Goal: Task Accomplishment & Management: Use online tool/utility

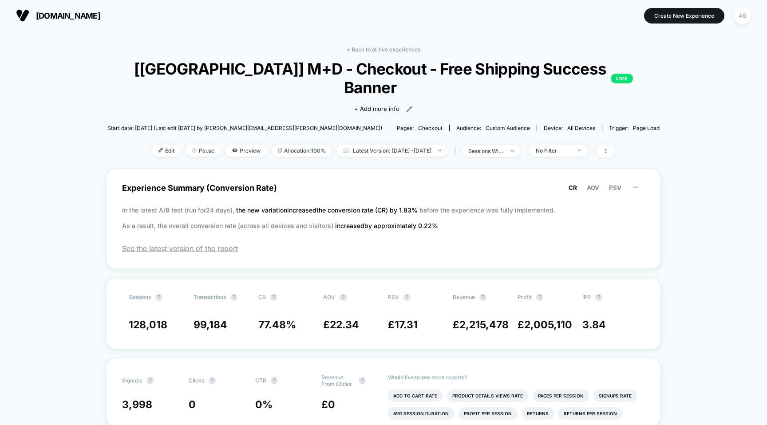
click at [405, 49] on link "< Back to all live experiences" at bounding box center [383, 49] width 74 height 7
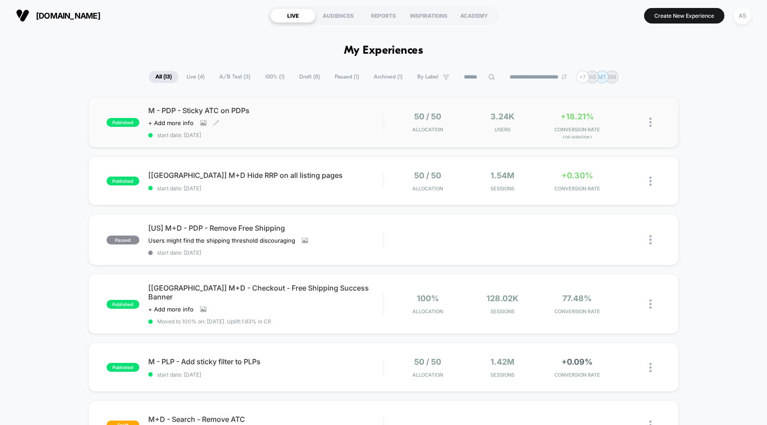
click at [311, 116] on div "M - PDP - Sticky ATC on PDPs Click to view images Click to edit experience deta…" at bounding box center [265, 122] width 235 height 32
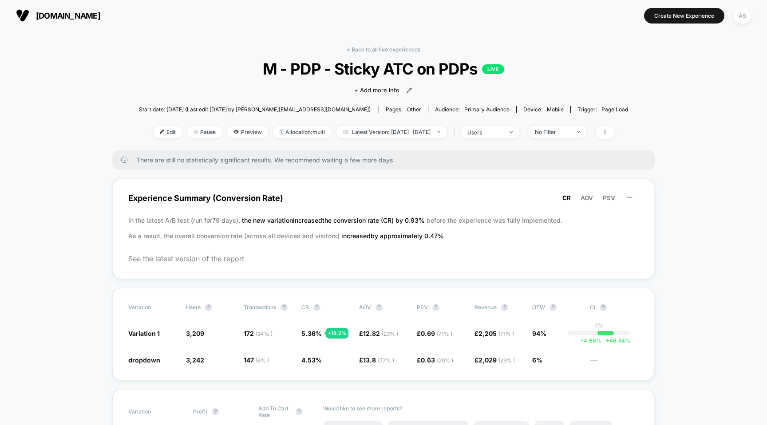
click at [327, 156] on span "There are still no statistically significant results. We recommend waiting a fe…" at bounding box center [386, 160] width 500 height 8
click at [345, 201] on span "Experience Summary (Conversion Rate) CR AOV PSV" at bounding box center [383, 198] width 510 height 20
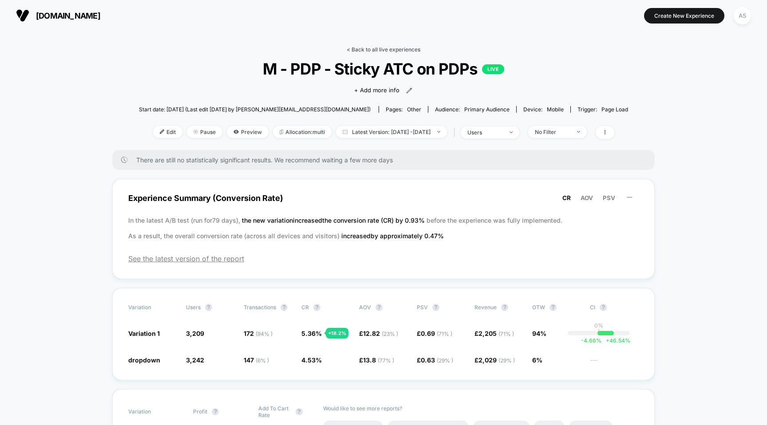
click at [405, 48] on link "< Back to all live experiences" at bounding box center [383, 49] width 74 height 7
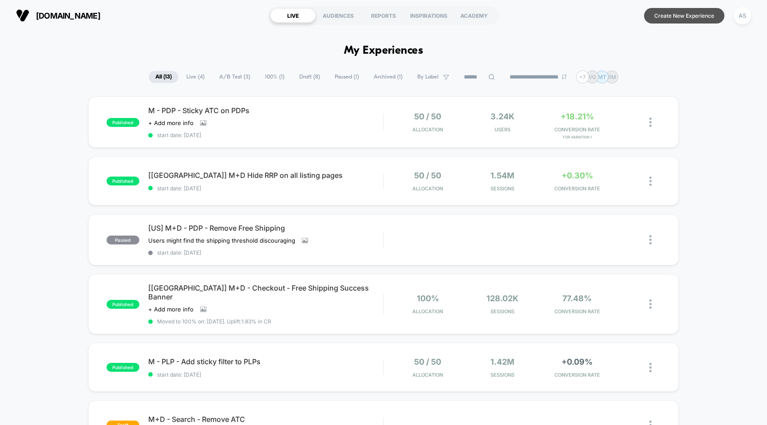
click at [666, 13] on button "Create New Experience" at bounding box center [684, 16] width 80 height 16
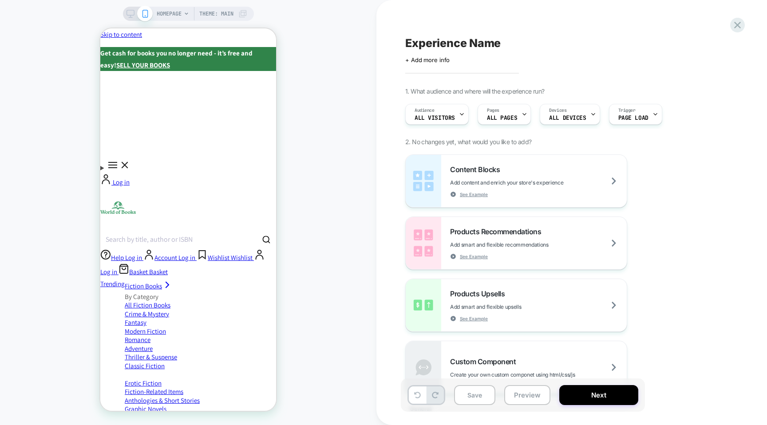
click at [476, 144] on span "2. No changes yet, what would you like to add?" at bounding box center [468, 142] width 126 height 8
click at [479, 142] on span "2. No changes yet, what would you like to add?" at bounding box center [468, 142] width 126 height 8
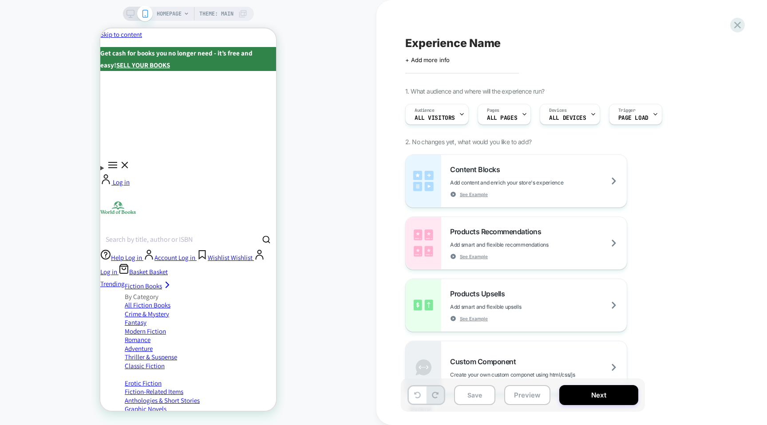
click at [479, 142] on span "2. No changes yet, what would you like to add?" at bounding box center [468, 142] width 126 height 8
click at [517, 111] on div "Pages ALL PAGES" at bounding box center [502, 114] width 48 height 20
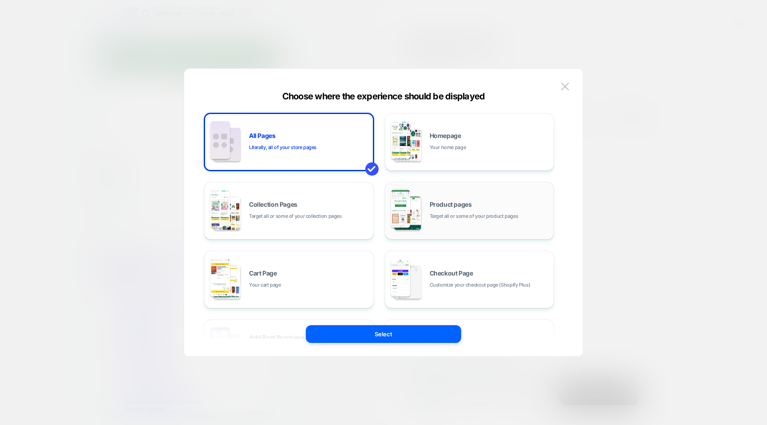
click at [431, 202] on span "Product pages" at bounding box center [450, 204] width 42 height 6
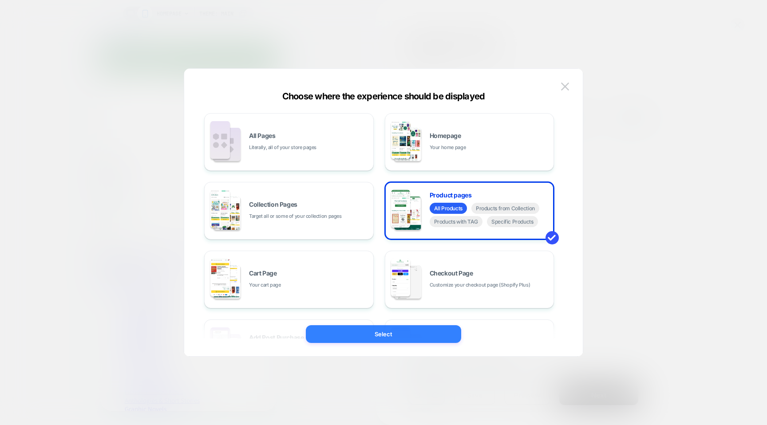
click at [398, 338] on button "Select" at bounding box center [383, 334] width 155 height 18
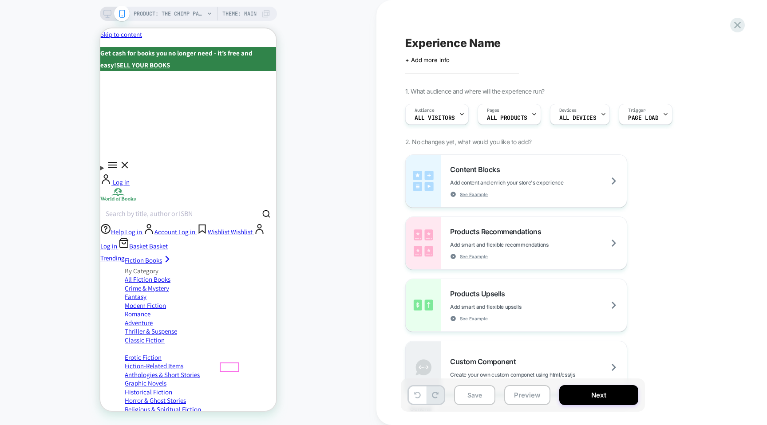
click at [234, 367] on div at bounding box center [228, 367] width 17 height 8
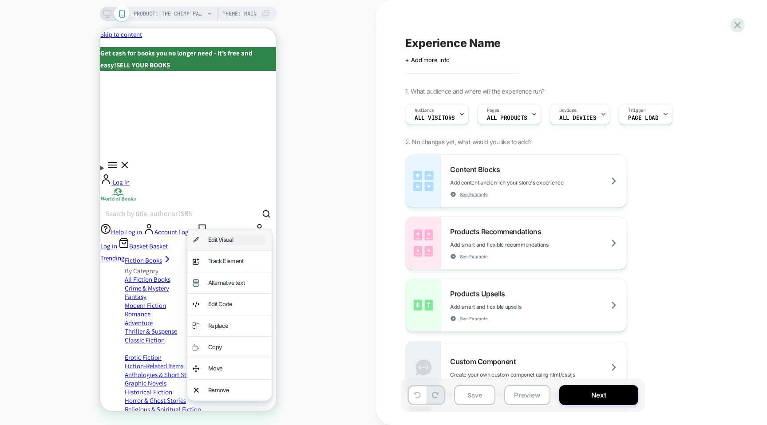
click at [237, 241] on div "Edit Visual" at bounding box center [237, 240] width 58 height 10
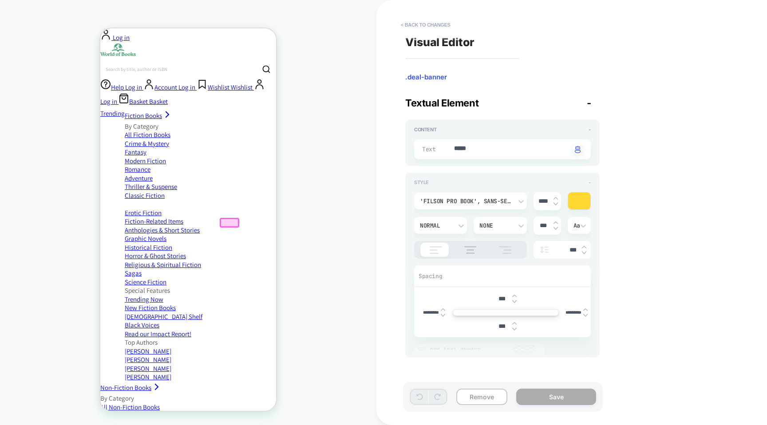
scroll to position [148, 0]
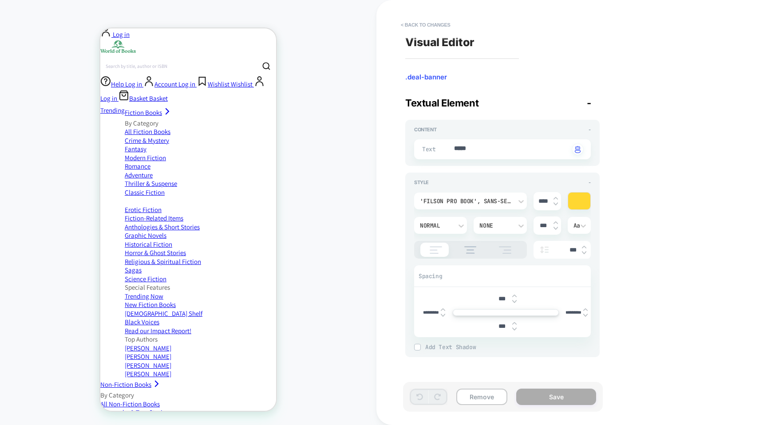
click at [581, 202] on div at bounding box center [579, 201] width 22 height 17
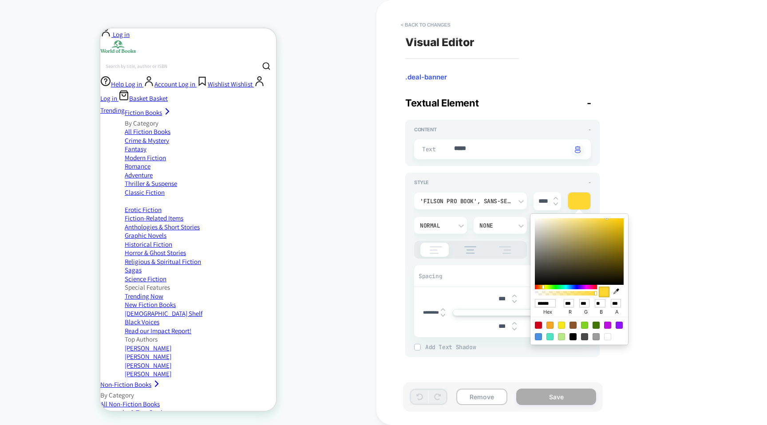
click at [517, 155] on div "Text ***** Click to change to alternative text" at bounding box center [502, 149] width 177 height 20
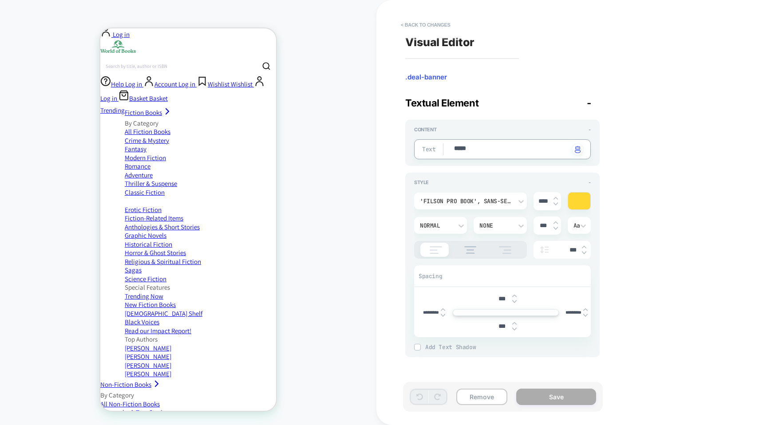
click at [468, 153] on textarea "*****" at bounding box center [511, 149] width 116 height 10
click at [456, 148] on textarea "*****" at bounding box center [511, 149] width 116 height 10
type textarea "*"
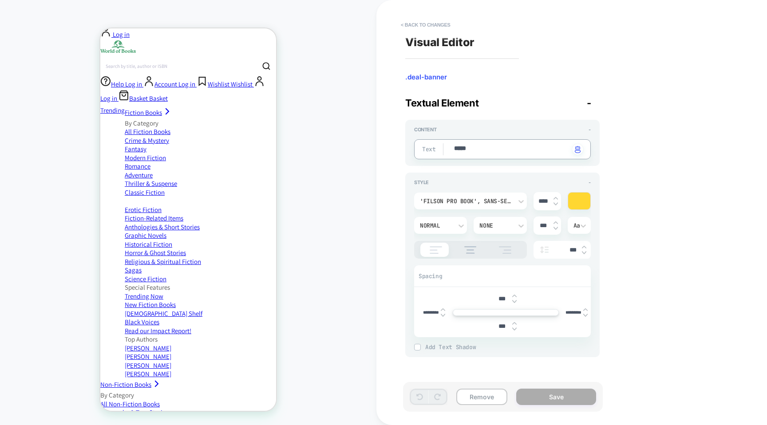
type textarea "*"
type textarea "**"
type textarea "*"
type textarea "***"
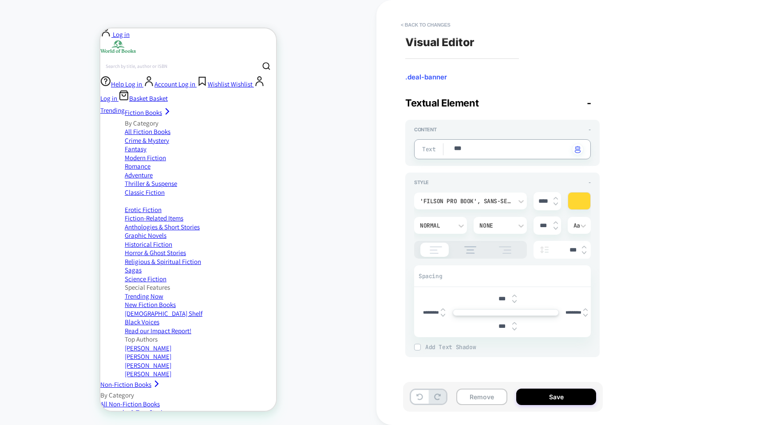
type textarea "*"
type textarea "****"
type textarea "*"
type textarea "****"
click at [582, 199] on div at bounding box center [579, 201] width 22 height 17
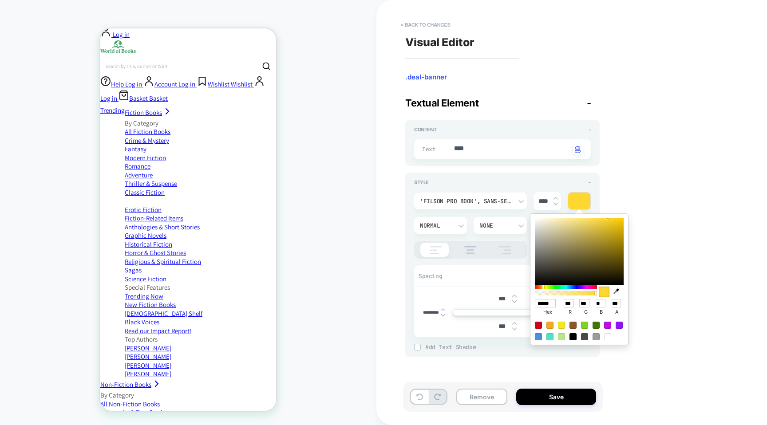
click at [607, 334] on div at bounding box center [607, 336] width 7 height 7
type textarea "*"
type input "******"
type input "***"
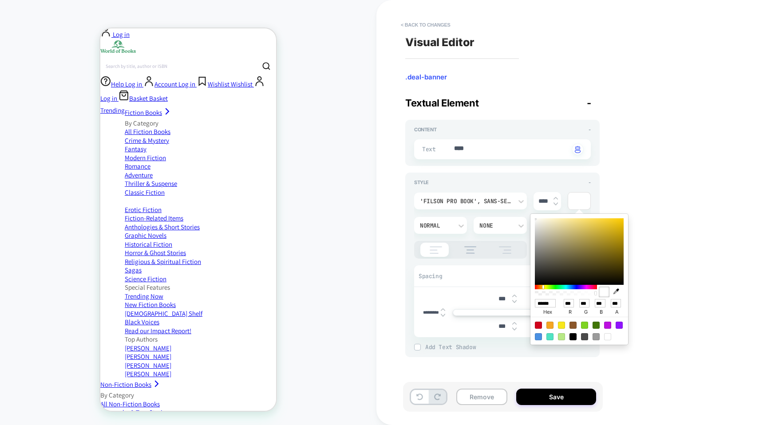
click at [496, 239] on div "'Filson Pro Book', sans-serif **** Normal None *** Aa ***" at bounding box center [502, 225] width 177 height 67
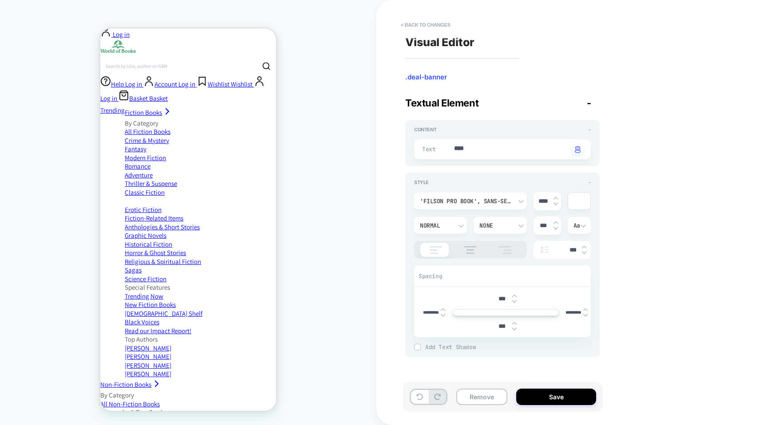
click at [594, 106] on div "Textual Element -" at bounding box center [502, 103] width 194 height 12
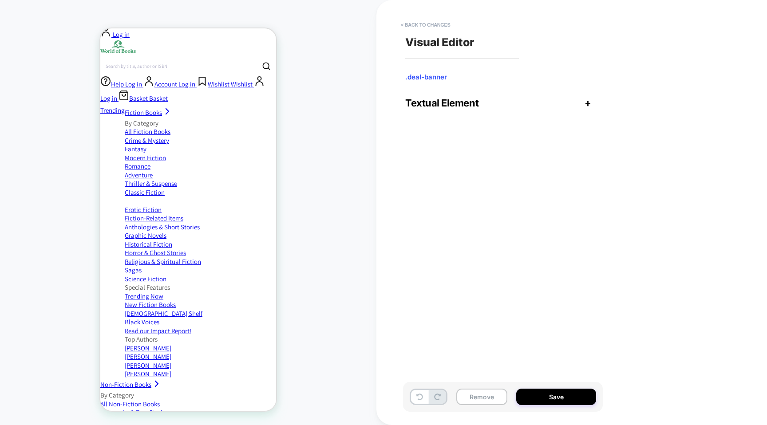
click at [594, 106] on div "Textual Element +" at bounding box center [502, 103] width 194 height 12
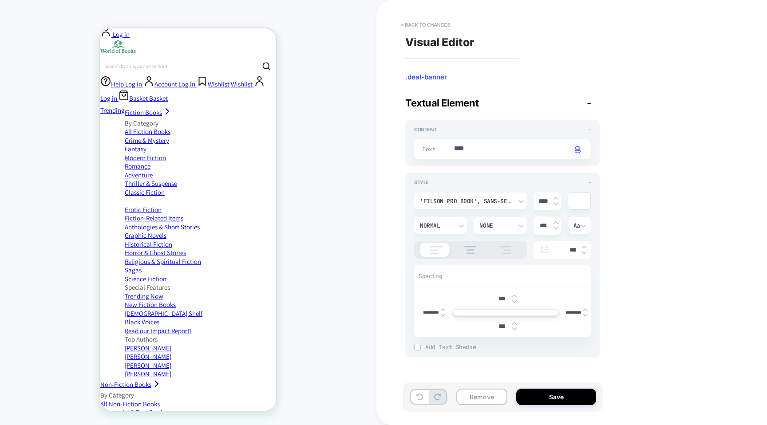
click at [425, 73] on span ".deal-banner" at bounding box center [502, 77] width 194 height 9
click at [579, 227] on icon at bounding box center [582, 225] width 9 height 9
click at [581, 219] on div at bounding box center [383, 212] width 767 height 425
click at [538, 395] on button "Save" at bounding box center [556, 397] width 80 height 16
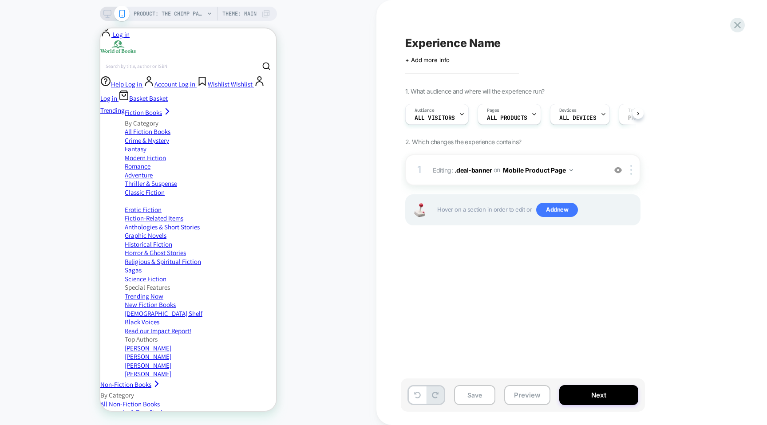
scroll to position [0, 0]
click at [563, 215] on span "Add new" at bounding box center [557, 210] width 42 height 14
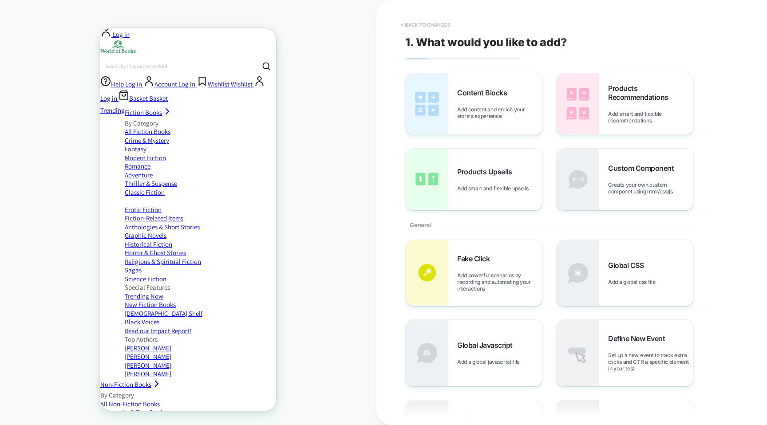
click at [419, 26] on button "< Back to changes" at bounding box center [425, 25] width 59 height 14
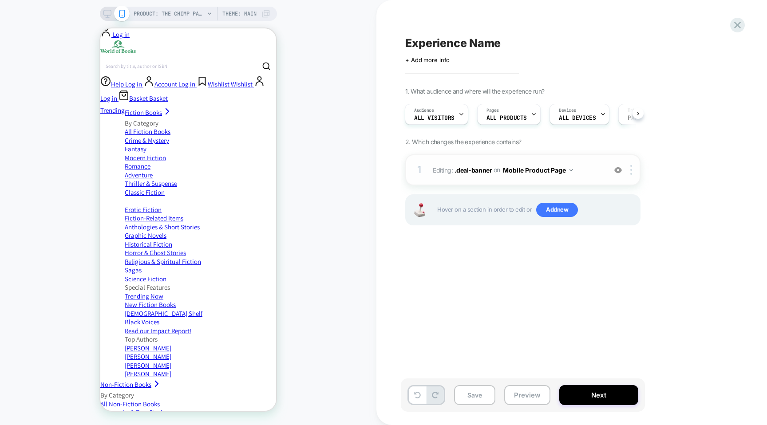
click at [531, 168] on button "Mobile Product Page" at bounding box center [538, 170] width 70 height 13
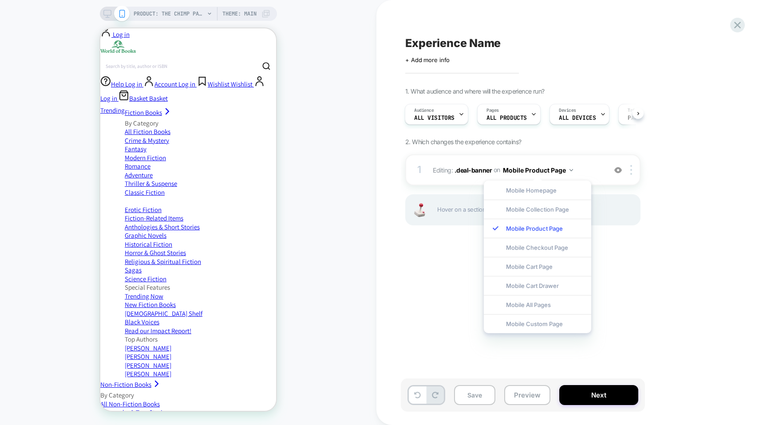
click at [110, 16] on icon at bounding box center [107, 14] width 8 height 8
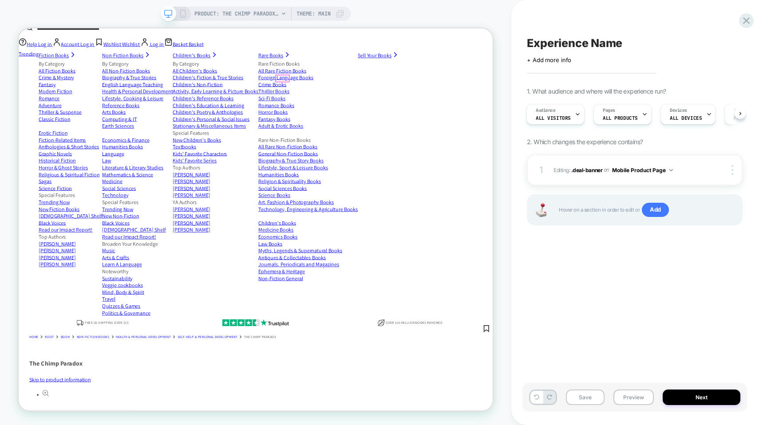
click at [377, 96] on div at bounding box center [370, 95] width 17 height 8
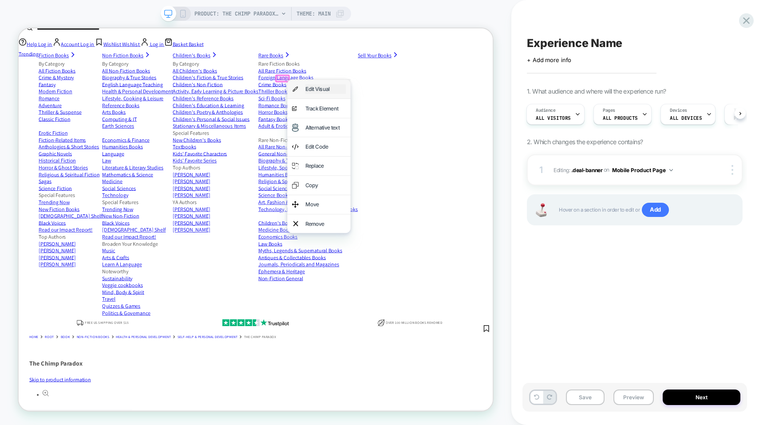
click at [436, 105] on div "Edit Visual" at bounding box center [428, 109] width 54 height 13
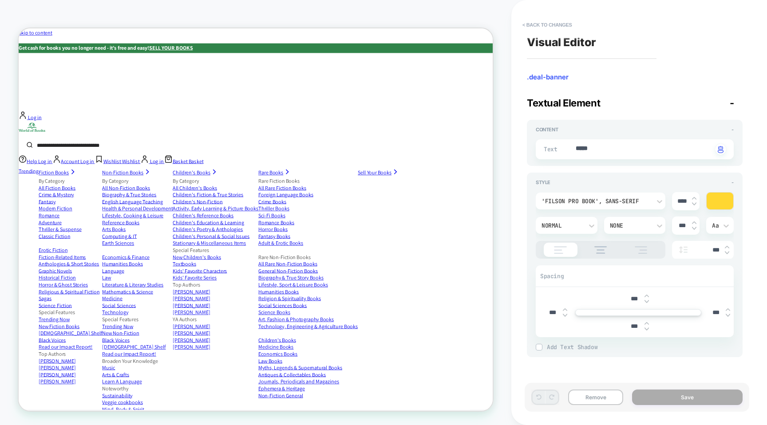
click at [656, 159] on div "Text ***** Click to change to alternative text" at bounding box center [634, 149] width 198 height 20
click at [631, 151] on textarea "*****" at bounding box center [643, 149] width 138 height 10
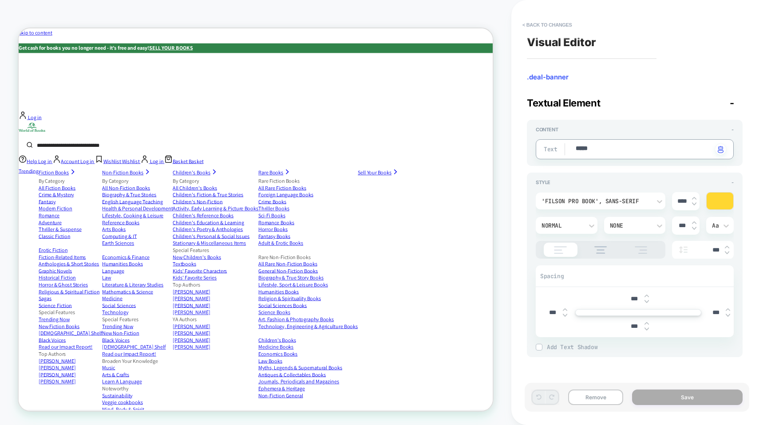
type textarea "*"
type textarea "**"
type textarea "*"
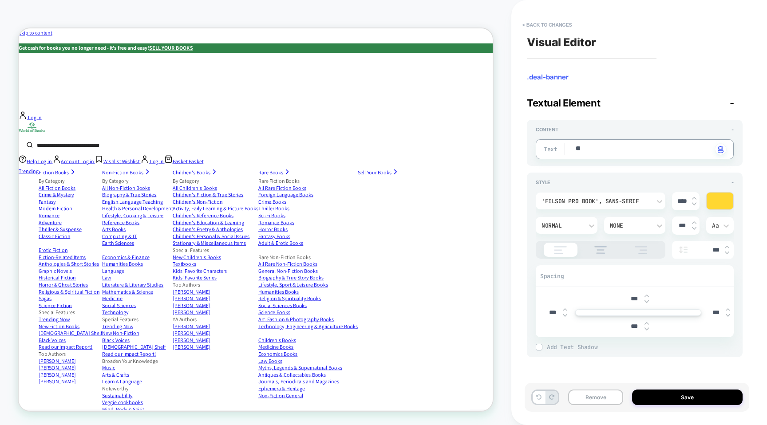
type textarea "***"
type textarea "*"
type textarea "****"
type textarea "*"
type textarea "****"
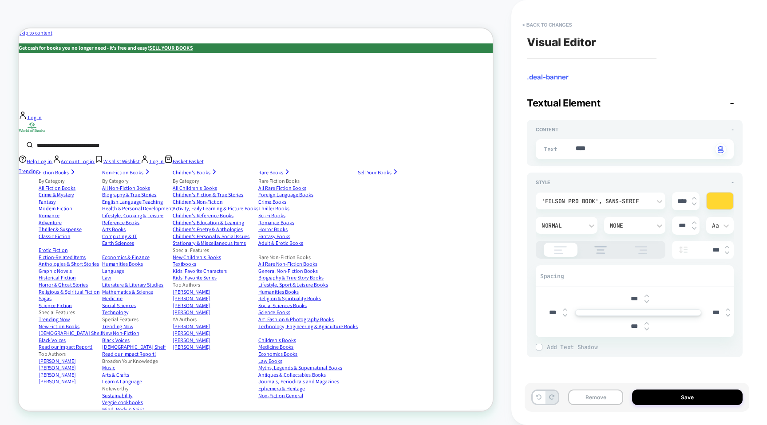
click at [715, 198] on div at bounding box center [719, 201] width 27 height 17
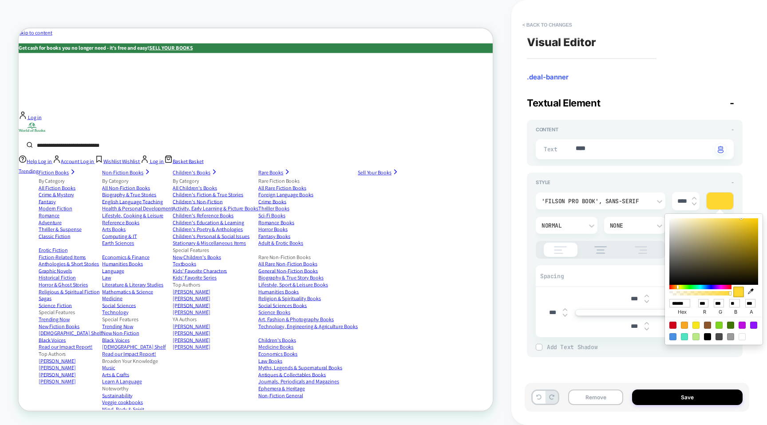
click at [741, 336] on div at bounding box center [741, 336] width 7 height 7
type textarea "*"
type input "******"
type input "***"
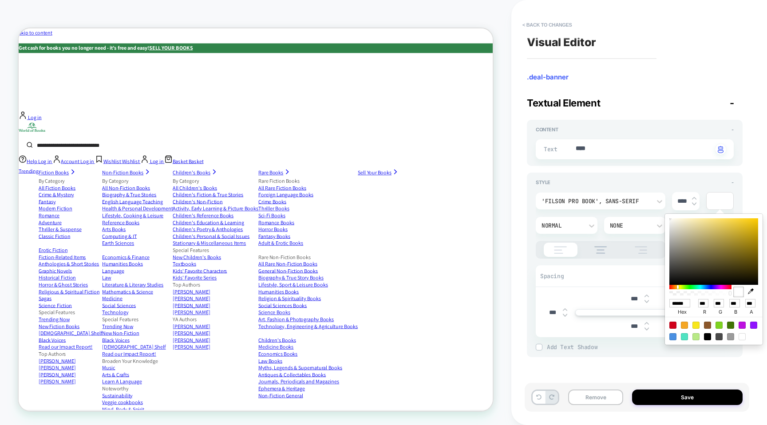
type textarea "*"
click at [689, 181] on div "Style -" at bounding box center [634, 182] width 198 height 6
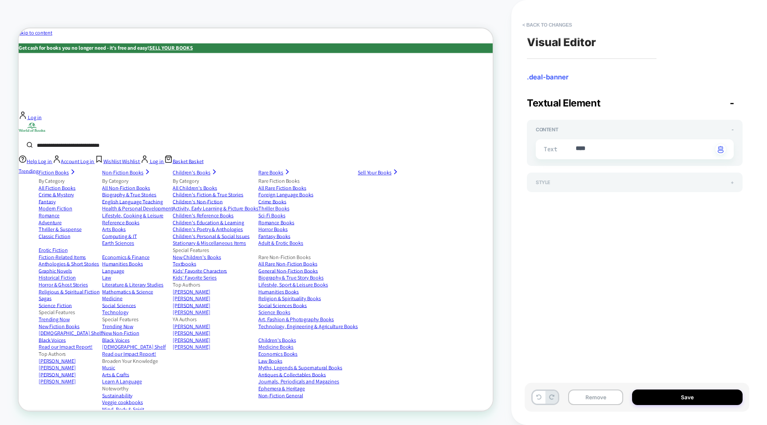
click at [709, 181] on div "Style +" at bounding box center [634, 182] width 198 height 6
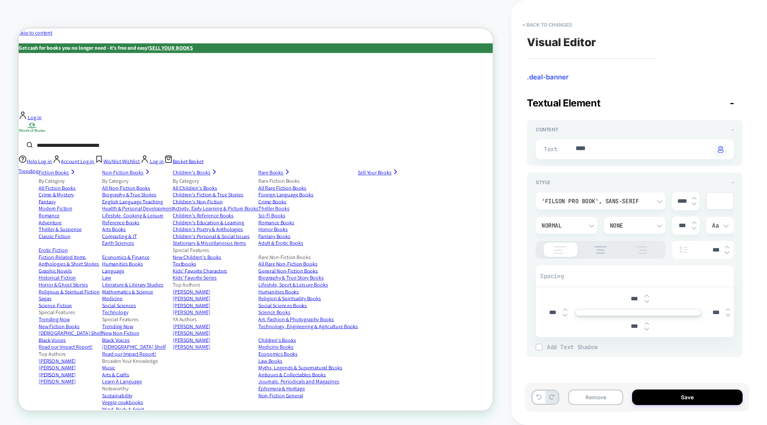
click at [548, 80] on span ".deal-banner" at bounding box center [635, 77] width 216 height 9
click at [546, 24] on button "< Back to changes" at bounding box center [547, 25] width 59 height 14
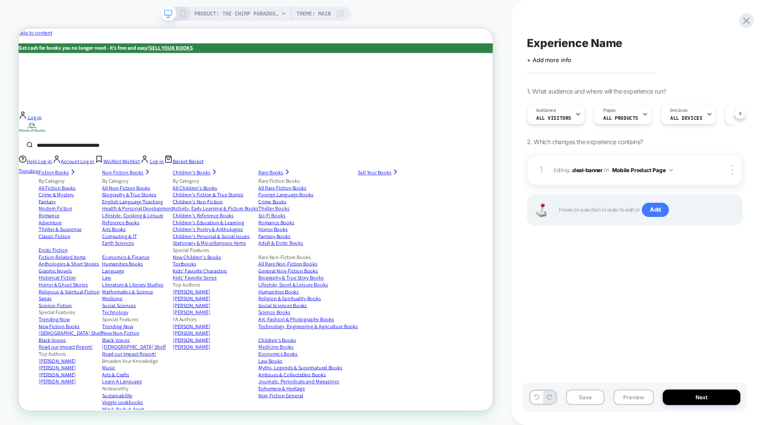
scroll to position [0, 0]
click at [370, 251] on div at bounding box center [370, 251] width 17 height 8
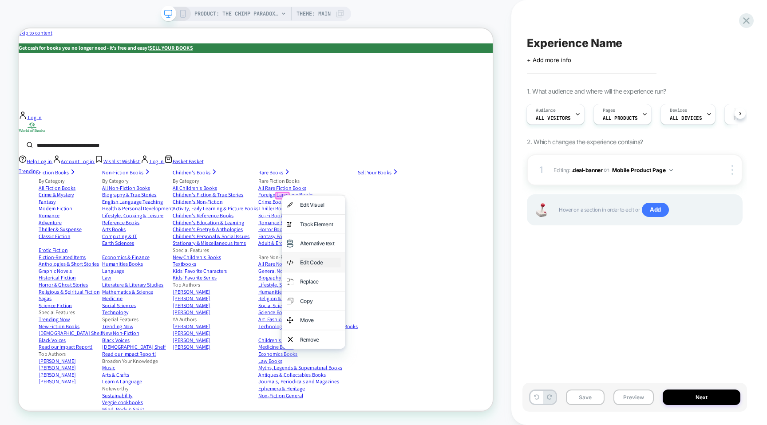
click at [398, 340] on div "Edit Code" at bounding box center [420, 340] width 54 height 13
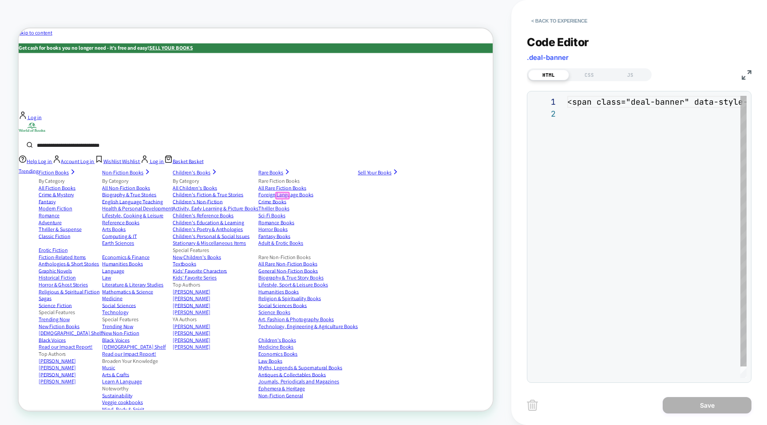
scroll to position [12, 0]
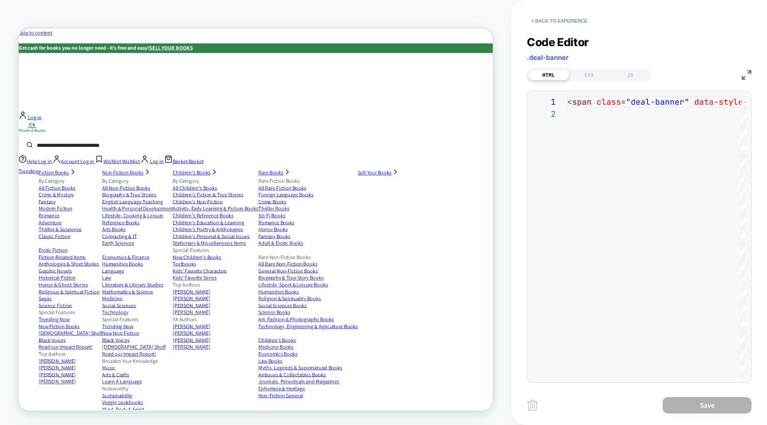
click at [596, 68] on div "HTML CSS JS" at bounding box center [589, 74] width 125 height 13
click at [597, 76] on div "CSS" at bounding box center [589, 75] width 41 height 11
click at [548, 74] on div "HTML" at bounding box center [548, 75] width 41 height 11
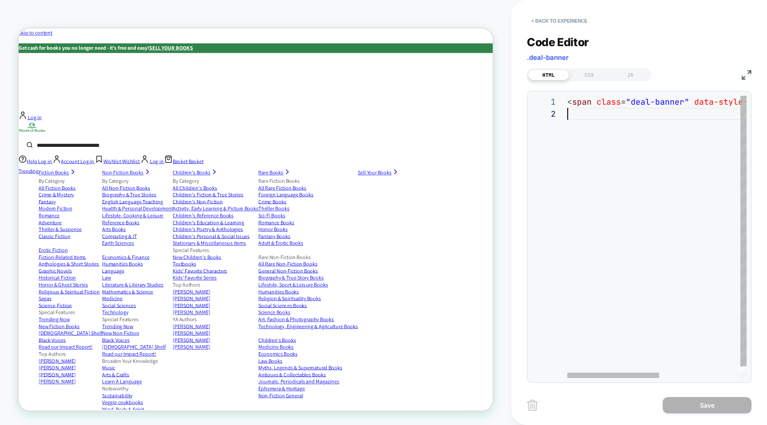
click at [602, 115] on div "< span class = "deal-banner" data-style-id = "1" style = "" > Deal! </ span >" at bounding box center [735, 243] width 337 height 294
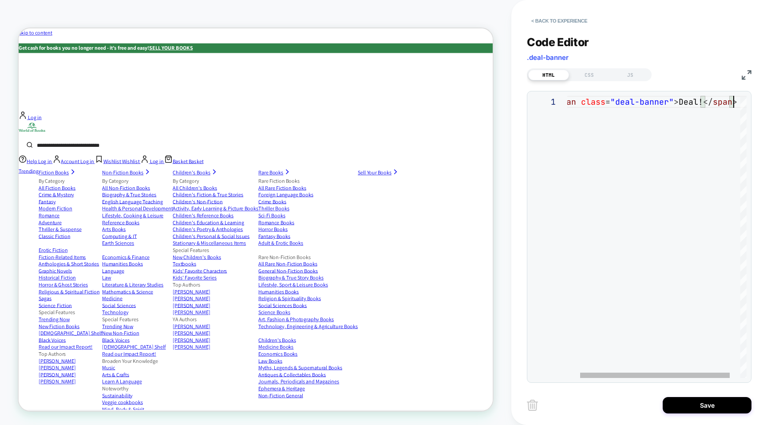
scroll to position [0, 181]
drag, startPoint x: 700, startPoint y: 100, endPoint x: 677, endPoint y: 103, distance: 24.1
click at [677, 103] on div "< span class = "deal-banner" > Deal! </ span >" at bounding box center [654, 237] width 207 height 282
type textarea "**********"
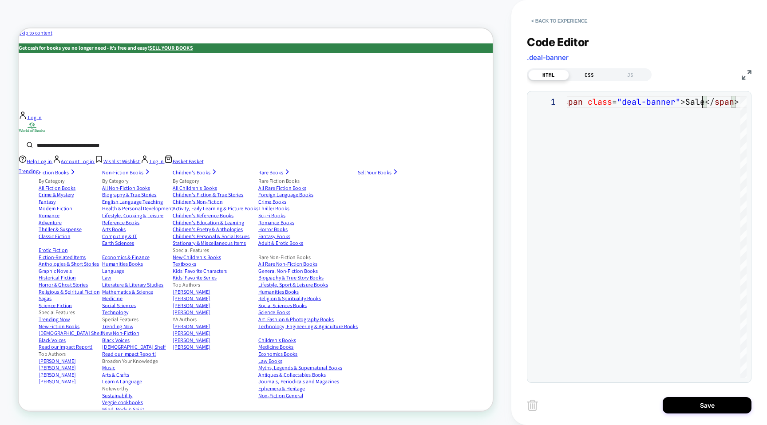
click at [590, 72] on div "CSS" at bounding box center [589, 75] width 41 height 11
click at [602, 105] on div at bounding box center [656, 237] width 179 height 282
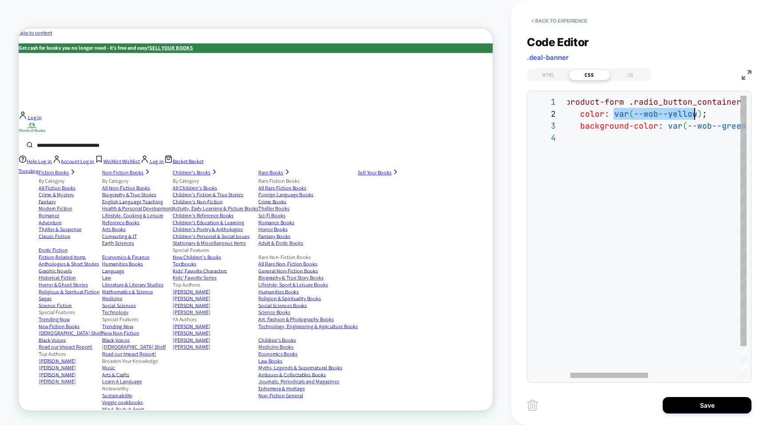
scroll to position [12, 139]
drag, startPoint x: 613, startPoint y: 113, endPoint x: 700, endPoint y: 111, distance: 87.0
click at [700, 111] on div ".product-form .radio_button_container .radio_button_labels + span.deal-banner {…" at bounding box center [759, 255] width 399 height 318
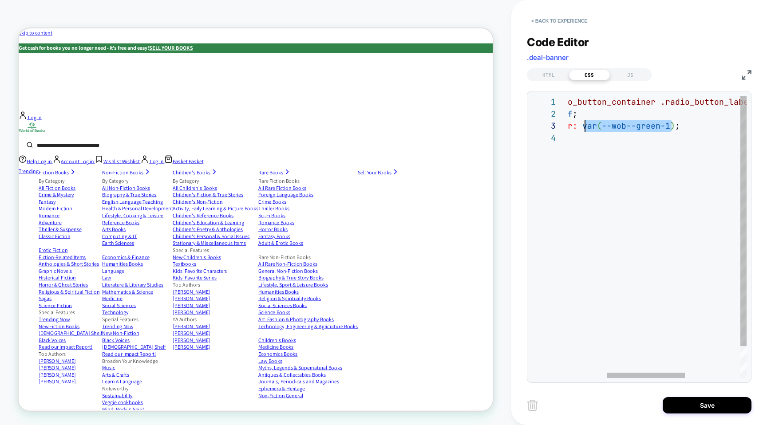
scroll to position [24, 106]
drag, startPoint x: 671, startPoint y: 126, endPoint x: 579, endPoint y: 127, distance: 91.4
click at [579, 127] on div ".product-form .radio_button_container .radio_button_labels + span.deal-banner {…" at bounding box center [674, 255] width 399 height 318
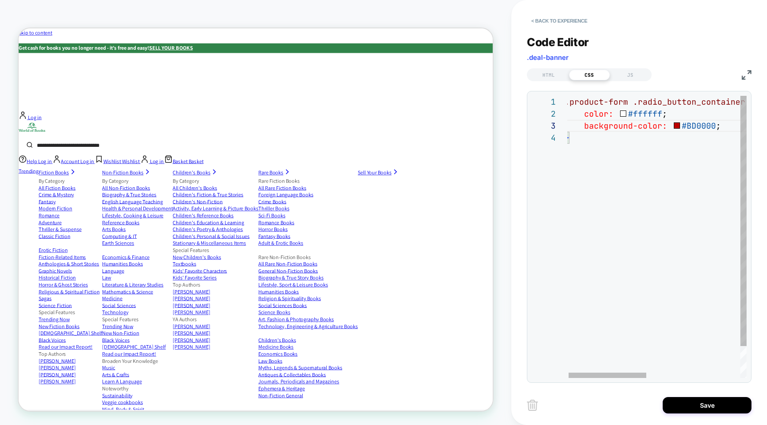
scroll to position [36, 5]
click at [598, 139] on div ".product-form .radio_button_container .radio_button_labels + span.deal-banner {…" at bounding box center [763, 255] width 399 height 318
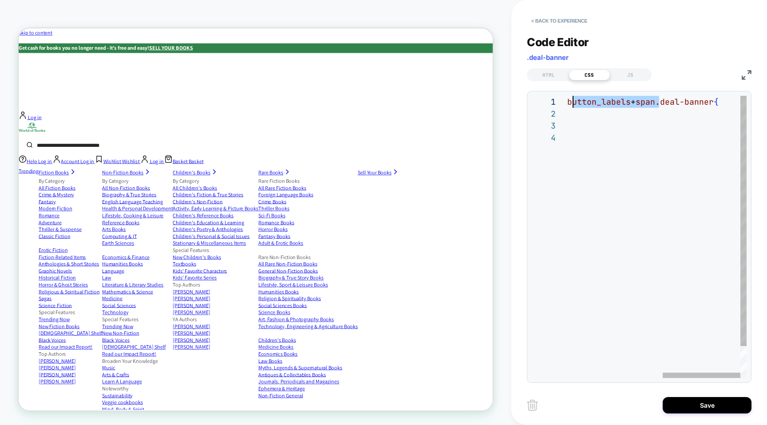
scroll to position [0, 0]
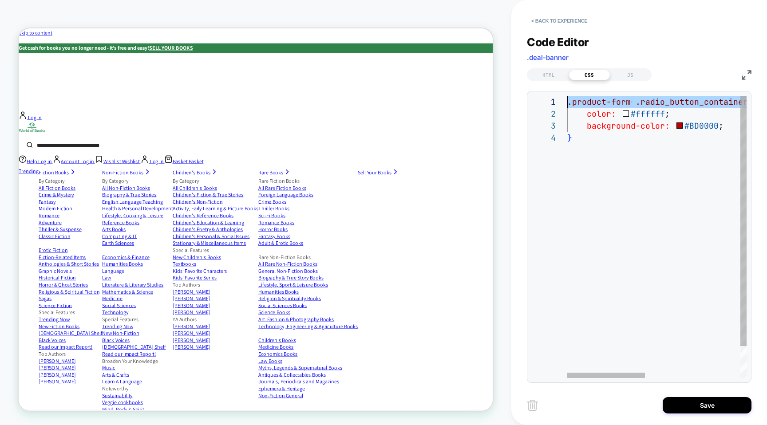
drag, startPoint x: 658, startPoint y: 101, endPoint x: 531, endPoint y: 92, distance: 127.6
click at [567, 96] on div ".product-form .radio_button_container .radio_button_labels + span.deal-banner {…" at bounding box center [766, 255] width 399 height 318
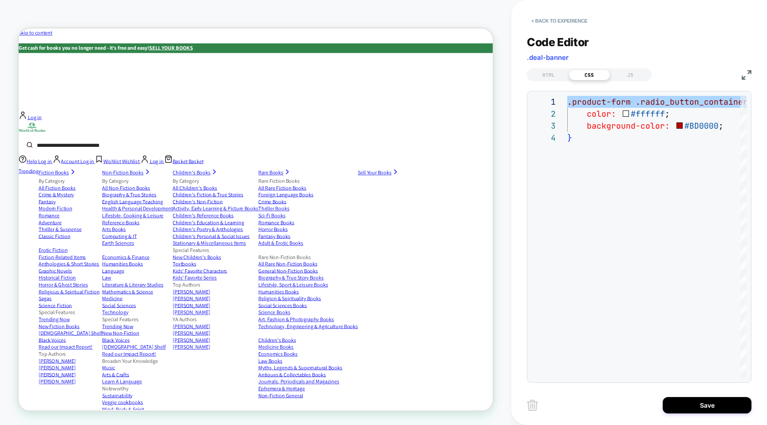
type textarea "**********"
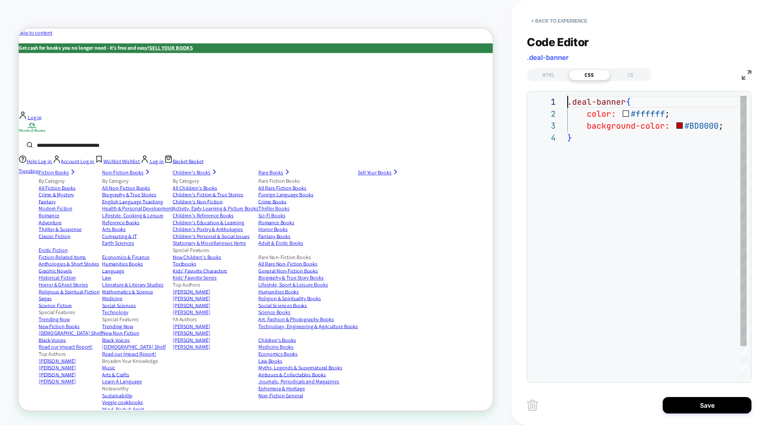
scroll to position [36, 5]
click at [614, 140] on div ".deal-banner { color: #ffffff ; background-color: #BD0000 ; }" at bounding box center [656, 255] width 179 height 318
click at [602, 170] on div ".deal-banner { color: #ffffff ; background-color: #BD0000 ; }" at bounding box center [656, 255] width 179 height 318
click at [601, 162] on div ".deal-banner { color: #ffffff ; background-color: #BD0000 ; }" at bounding box center [656, 255] width 179 height 318
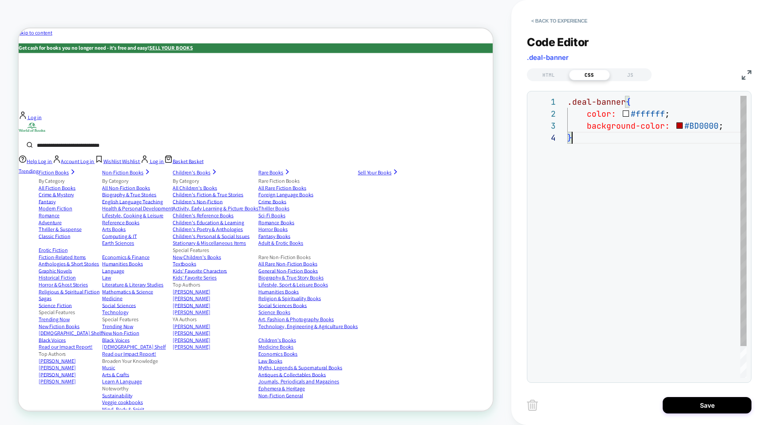
click at [588, 115] on div ".deal-banner { color: #ffffff ; background-color: #BD0000 ; }" at bounding box center [656, 255] width 179 height 318
click at [602, 115] on div ".deal-banner { color: #ffffff ; background-color: #BD0000 ; }" at bounding box center [656, 255] width 179 height 318
click at [617, 126] on div ".deal-banner { color: #ffffff ; background-color: #BD0000 ; }" at bounding box center [656, 255] width 179 height 318
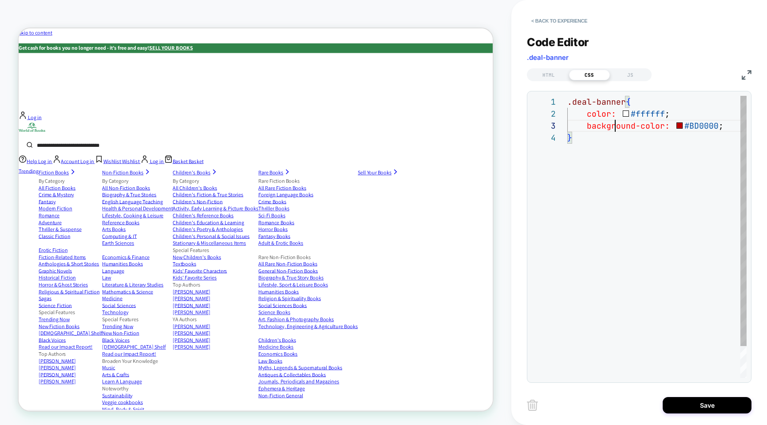
scroll to position [24, 67]
click at [617, 126] on div ".deal-banner { color: #ffffff ; background-color: #BD0000 ; }" at bounding box center [656, 255] width 179 height 318
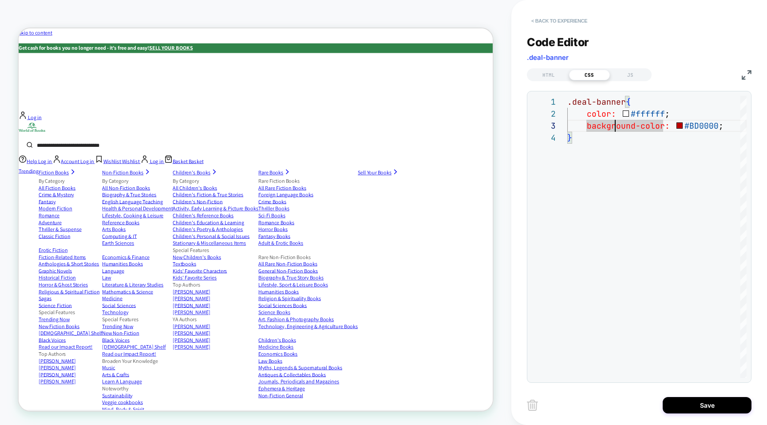
click at [559, 24] on button "< Back to experience" at bounding box center [559, 21] width 65 height 14
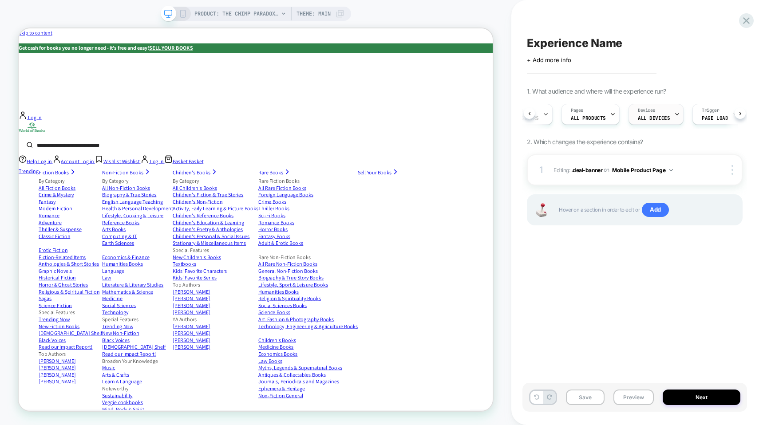
scroll to position [0, 59]
click at [682, 107] on span "Trigger" at bounding box center [682, 110] width 17 height 6
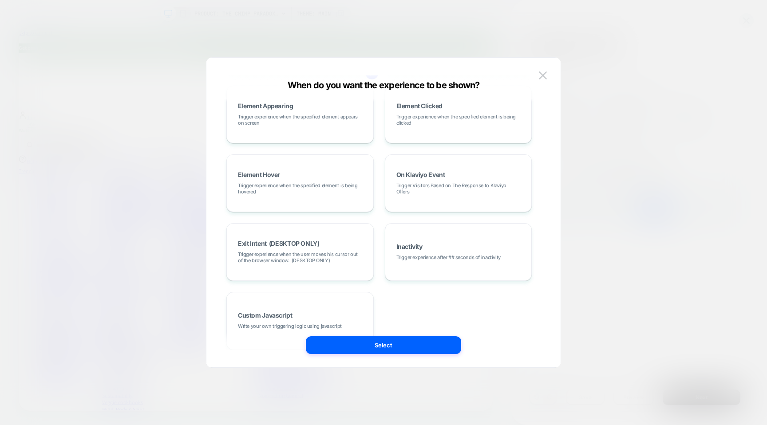
scroll to position [112, 0]
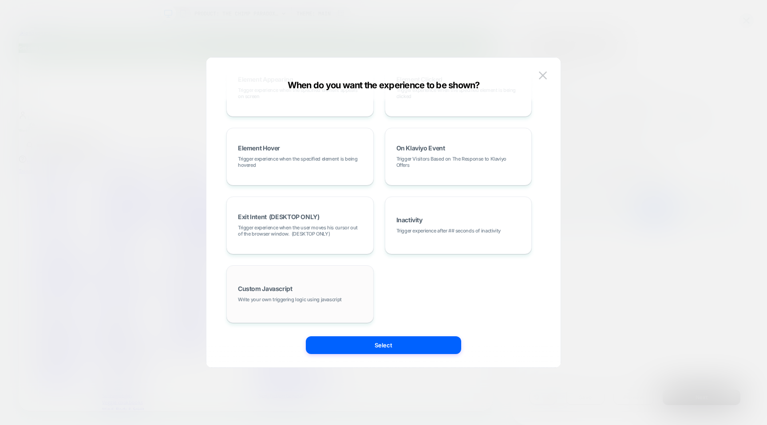
click at [336, 282] on div "Custom Javascript Write your own triggering logic using javascript" at bounding box center [300, 294] width 138 height 48
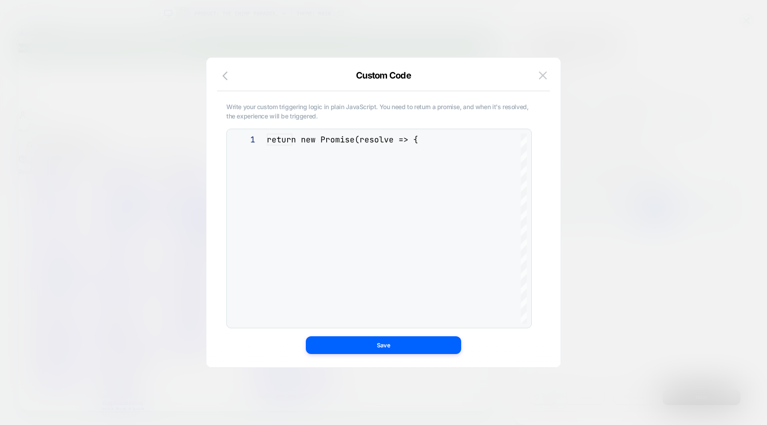
scroll to position [36, 0]
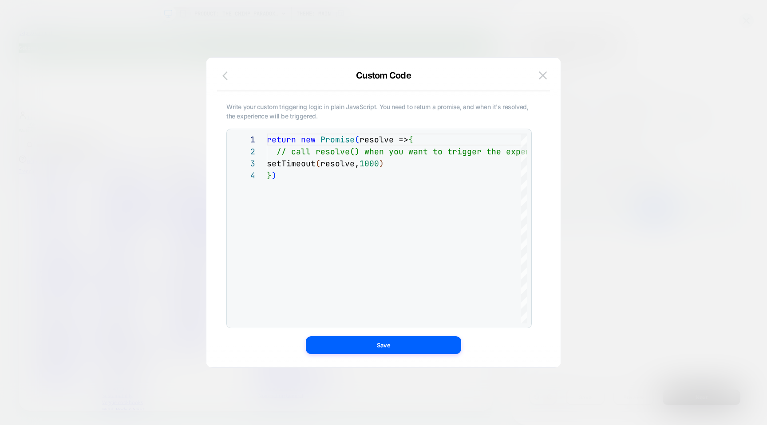
click at [227, 75] on icon "button" at bounding box center [227, 76] width 11 height 11
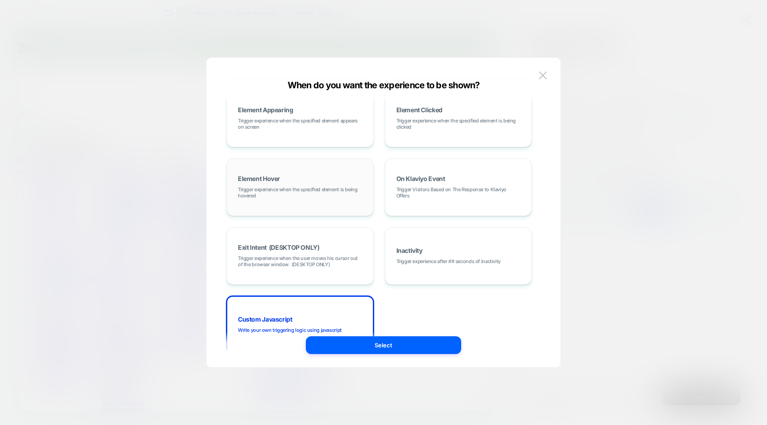
scroll to position [112, 0]
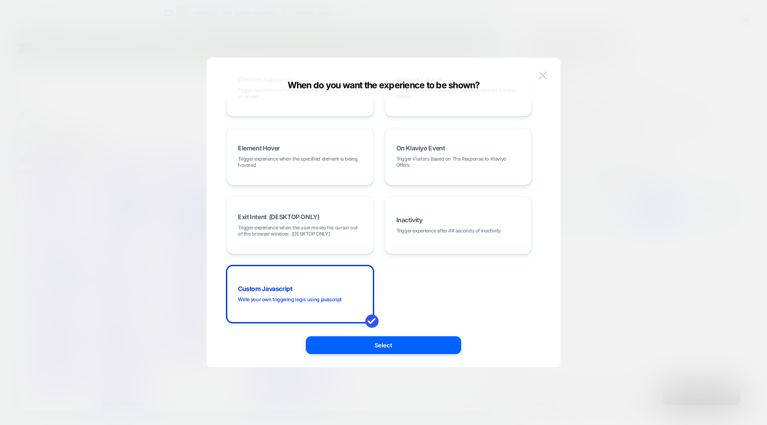
click at [544, 74] on img at bounding box center [543, 75] width 8 height 8
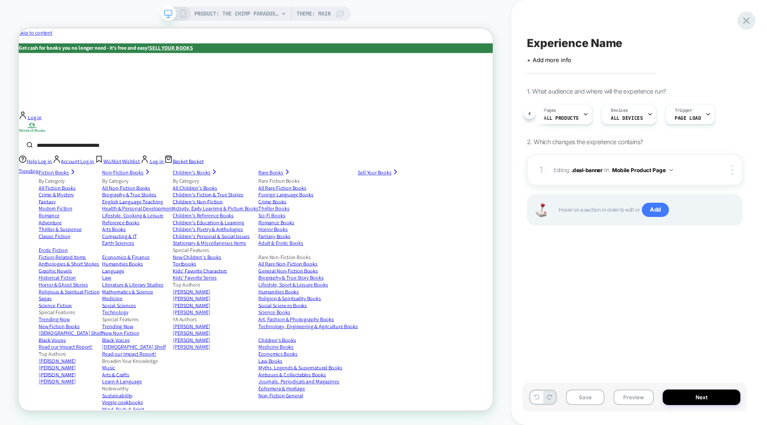
click at [748, 19] on icon at bounding box center [746, 21] width 12 height 12
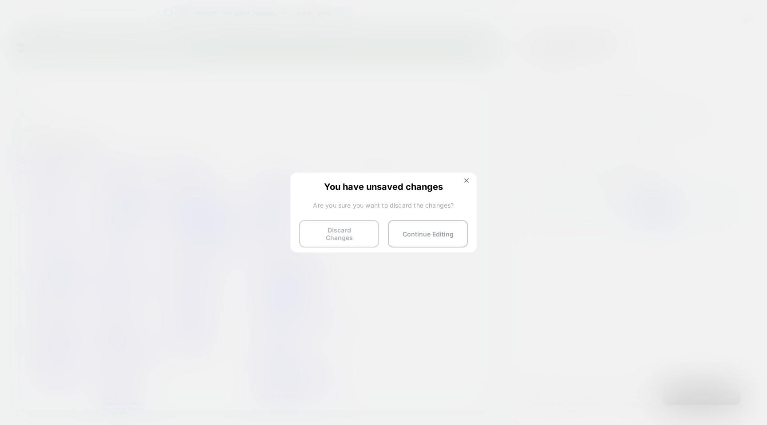
click at [364, 233] on button "Discard Changes" at bounding box center [339, 234] width 80 height 28
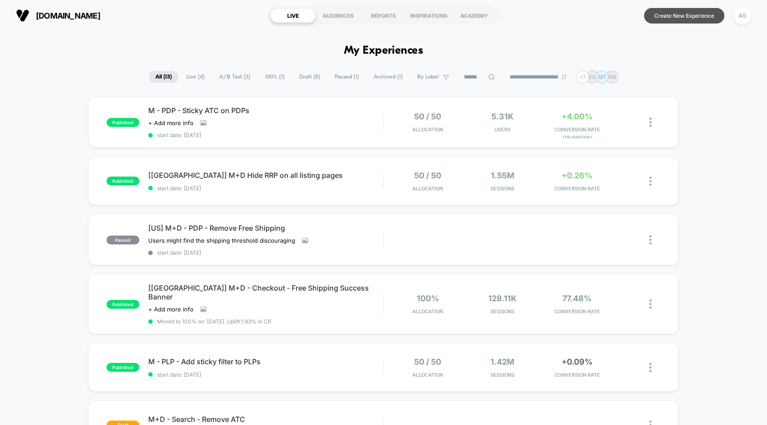
click at [684, 15] on button "Create New Experience" at bounding box center [684, 16] width 80 height 16
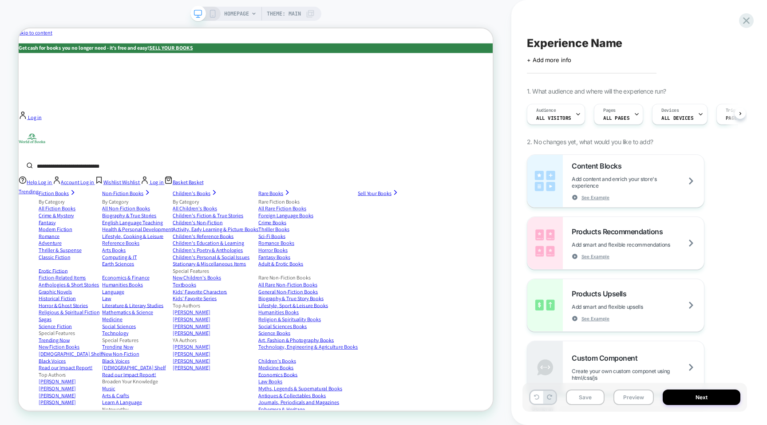
scroll to position [0, 0]
click at [674, 121] on span "ALL DEVICES" at bounding box center [677, 118] width 32 height 6
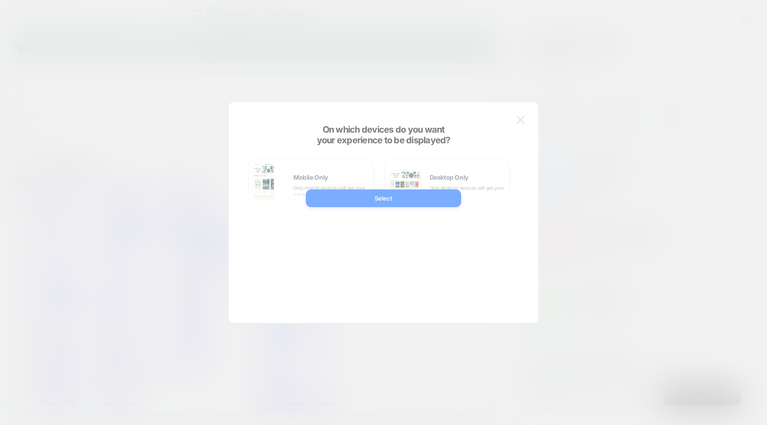
click at [673, 80] on div at bounding box center [383, 212] width 767 height 425
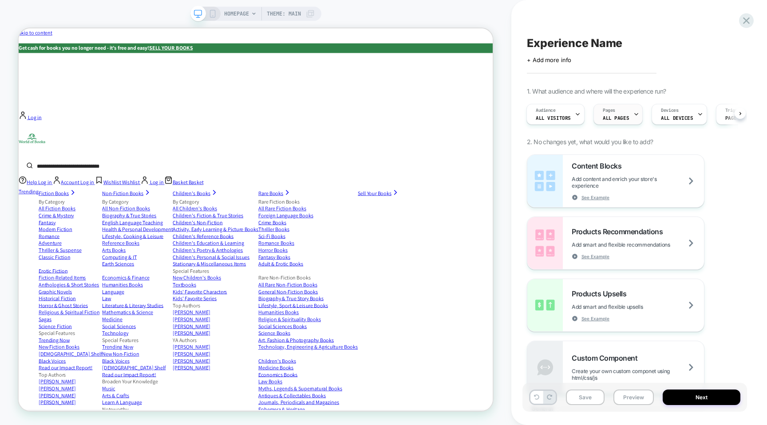
click at [616, 115] on span "ALL PAGES" at bounding box center [615, 118] width 26 height 6
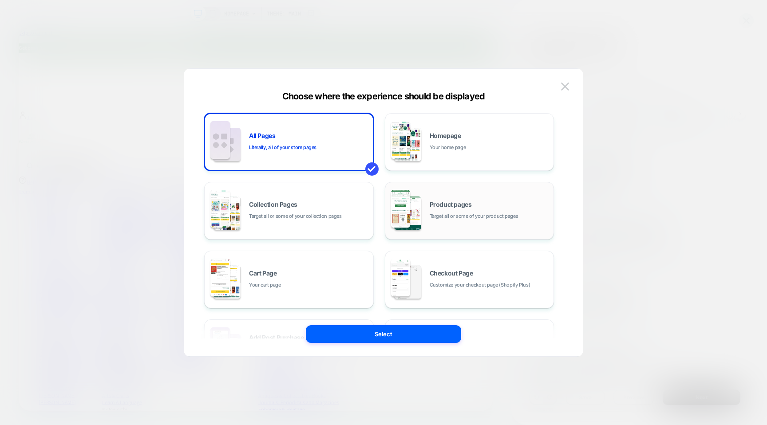
click at [426, 201] on div "Product pages Target all or some of your product pages" at bounding box center [469, 210] width 160 height 49
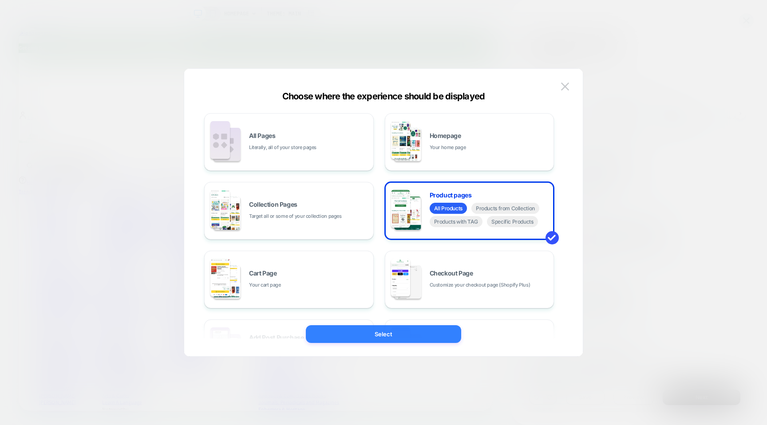
click at [393, 333] on button "Select" at bounding box center [383, 334] width 155 height 18
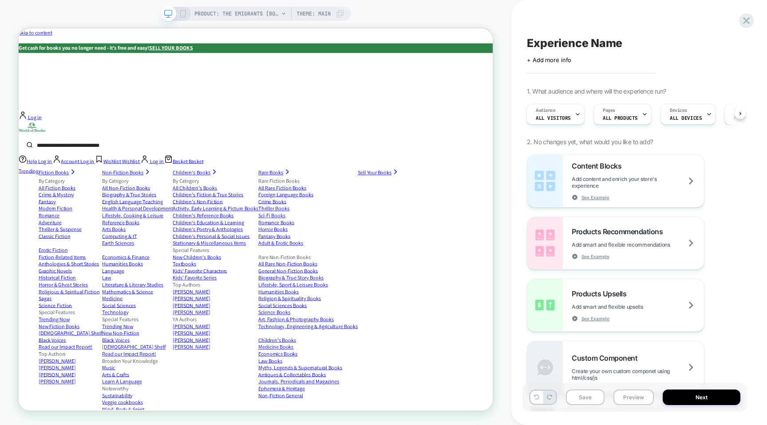
scroll to position [0, 1]
click at [374, 266] on div at bounding box center [370, 266] width 17 height 8
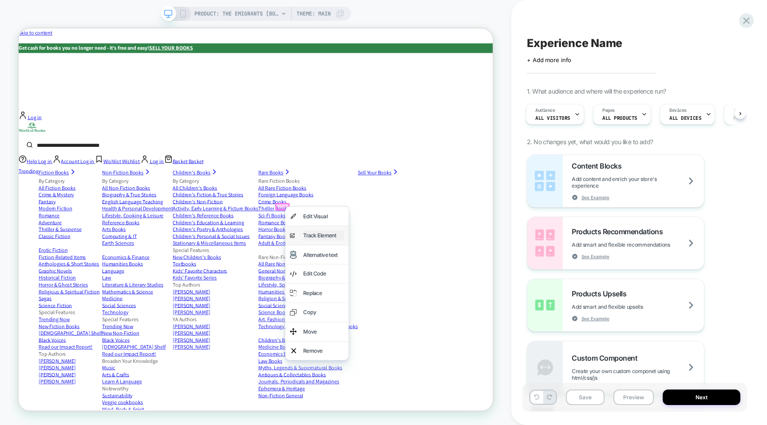
click at [420, 300] on div "Track Element" at bounding box center [425, 304] width 54 height 13
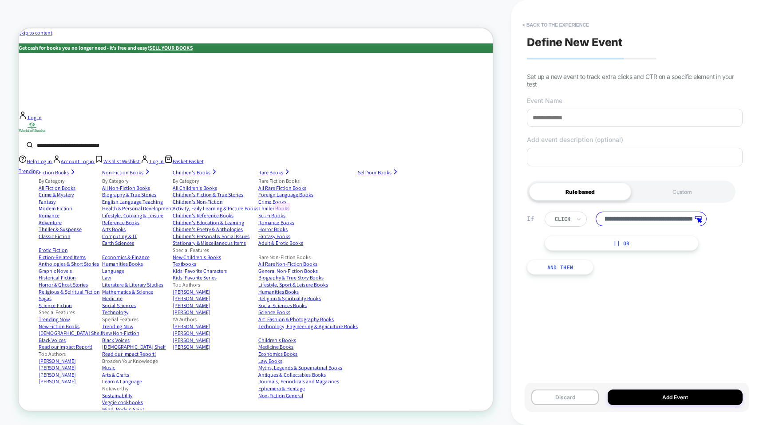
scroll to position [0, 0]
click at [370, 266] on div at bounding box center [370, 266] width 19 height 10
click at [365, 264] on div at bounding box center [370, 266] width 19 height 10
click at [562, 24] on button "< back to the experience" at bounding box center [555, 25] width 75 height 14
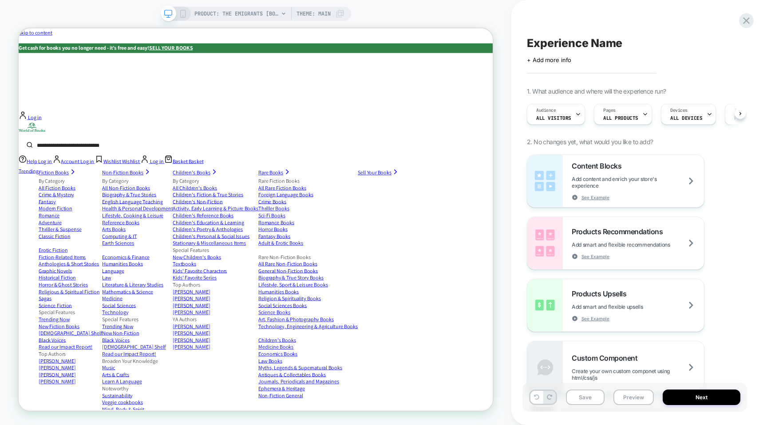
scroll to position [0, 0]
click at [371, 268] on div at bounding box center [370, 266] width 17 height 8
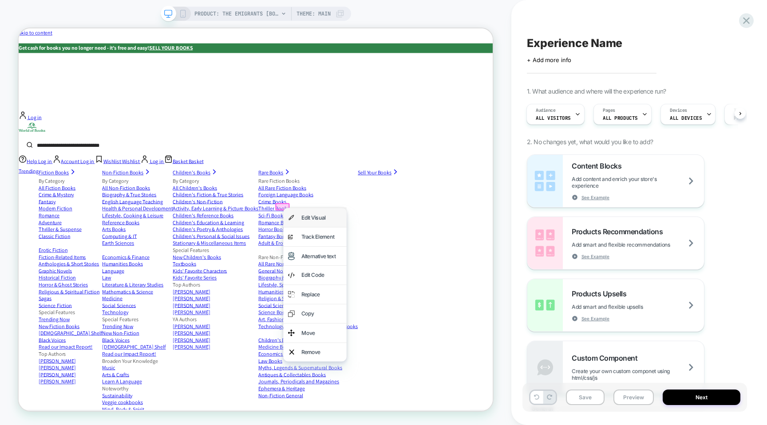
click at [392, 279] on div "Edit Visual" at bounding box center [413, 280] width 84 height 25
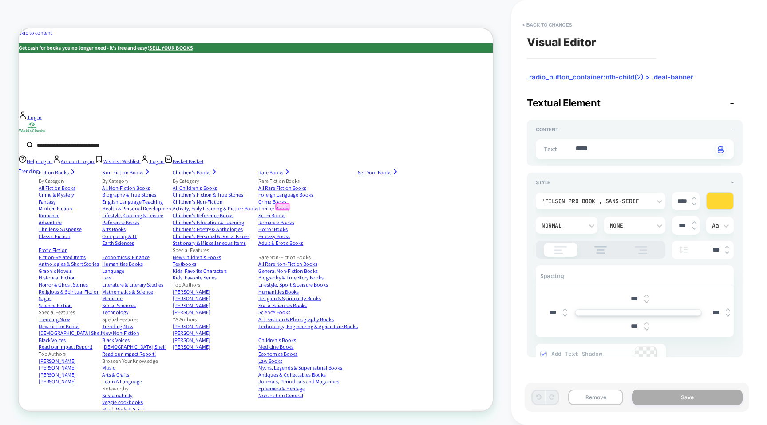
scroll to position [0, 0]
click at [608, 148] on textarea "*****" at bounding box center [643, 149] width 138 height 10
type textarea "*"
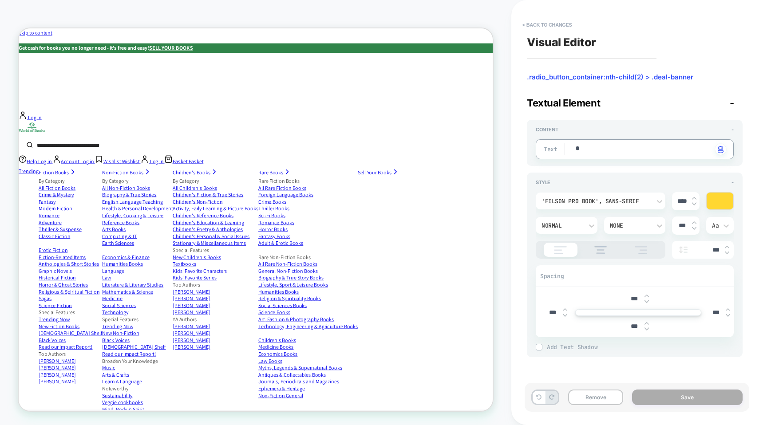
type textarea "*"
type textarea "**"
type textarea "*"
type textarea "***"
type textarea "*"
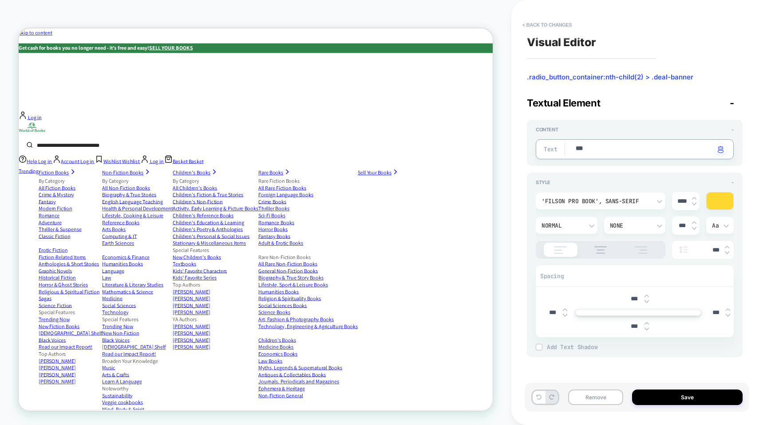
type textarea "****"
type textarea "*"
type textarea "****"
click at [718, 196] on div at bounding box center [719, 201] width 27 height 17
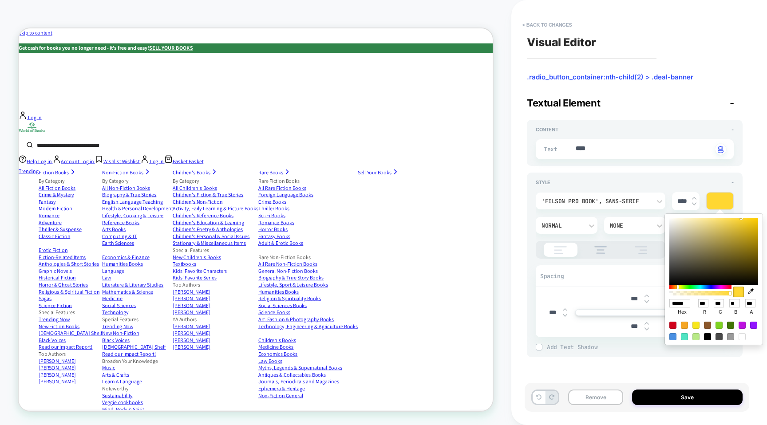
click at [741, 336] on div at bounding box center [741, 336] width 7 height 7
type textarea "*"
type input "******"
type input "***"
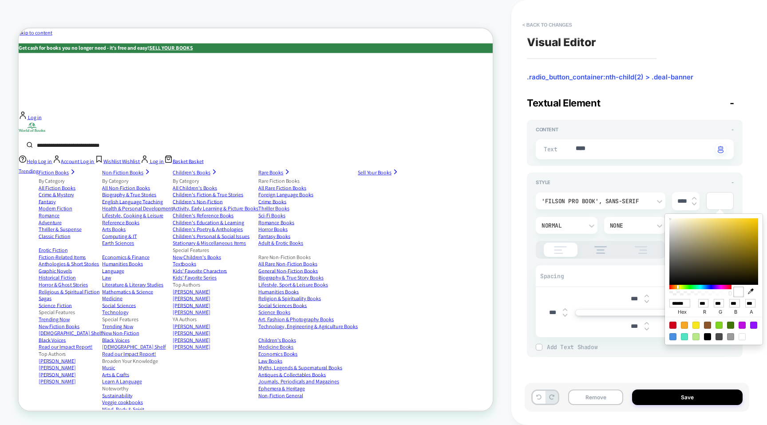
click at [718, 176] on div "Style - 'Filson Pro Book', sans-serif **** Normal None *** Aa *** Spacing *** *…" at bounding box center [635, 265] width 216 height 185
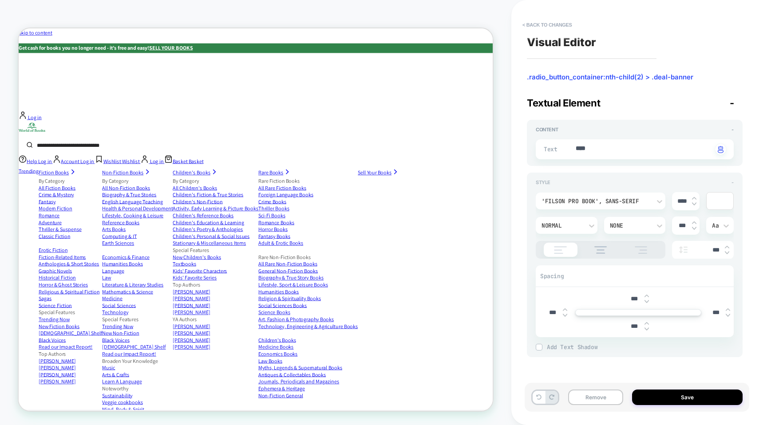
click at [619, 183] on div "Style -" at bounding box center [634, 182] width 198 height 6
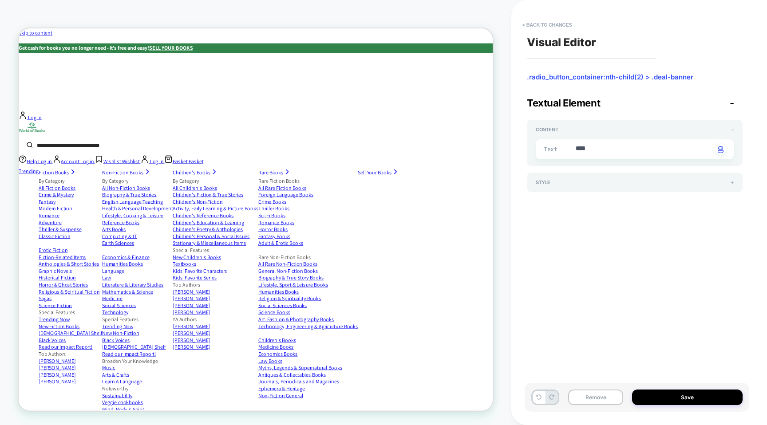
click at [629, 75] on span ".radio_button_container:nth-child(2) > .deal-banner" at bounding box center [635, 77] width 216 height 9
click at [654, 75] on span ".radio_button_container:nth-child(2) > .deal-banner" at bounding box center [635, 77] width 216 height 9
click at [598, 176] on div "Style + 'Filson Pro Book', sans-serif **** Normal None *** Aa *** Spacing *** *…" at bounding box center [635, 183] width 216 height 20
click at [569, 189] on div "Style + 'Filson Pro Book', sans-serif **** Normal None *** Aa *** Spacing *** *…" at bounding box center [635, 183] width 216 height 20
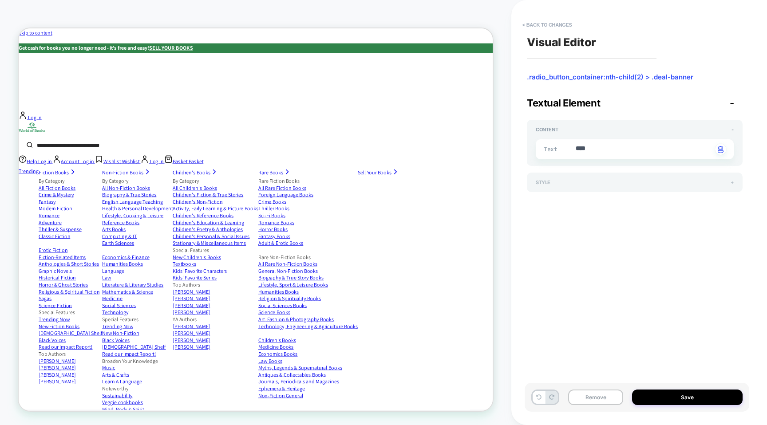
click at [560, 182] on div "Style +" at bounding box center [634, 182] width 198 height 6
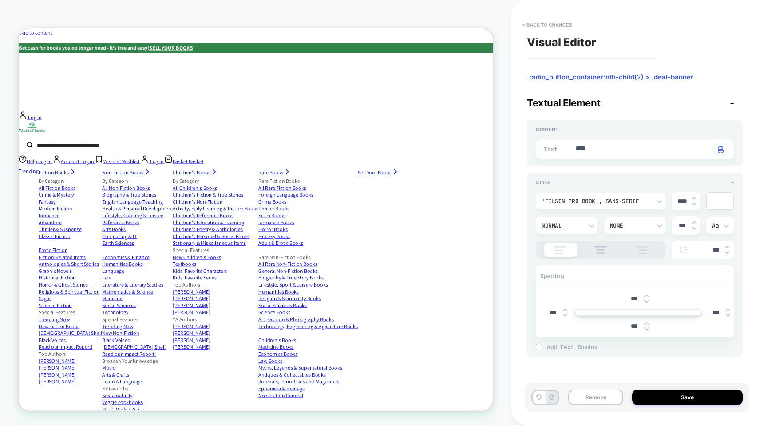
click at [627, 217] on div "None" at bounding box center [635, 225] width 62 height 17
click at [630, 224] on div at bounding box center [383, 212] width 767 height 425
click at [595, 396] on button "Remove" at bounding box center [595, 397] width 55 height 16
type textarea "*"
click at [563, 23] on button "< Back to changes" at bounding box center [547, 25] width 59 height 14
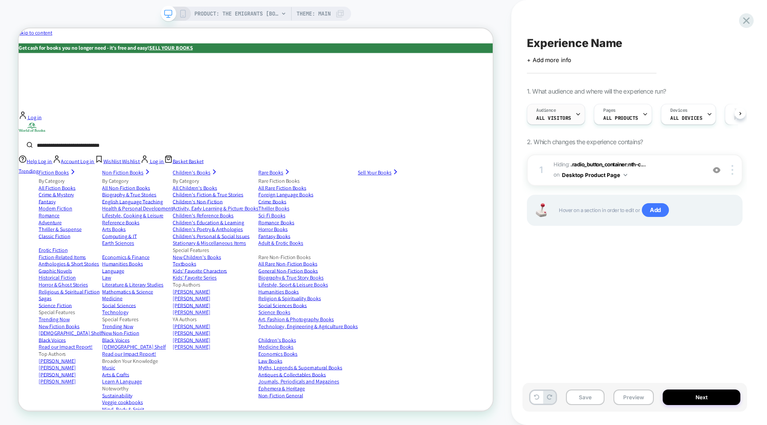
scroll to position [0, 0]
click at [252, 268] on div at bounding box center [246, 266] width 17 height 8
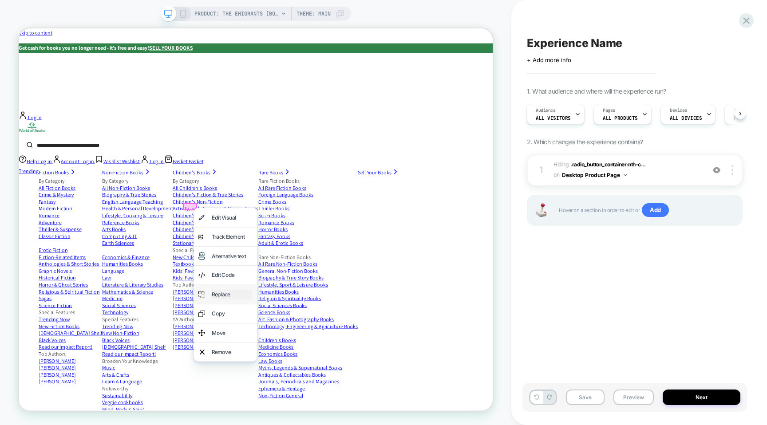
click at [297, 377] on div "Replace" at bounding box center [303, 383] width 54 height 13
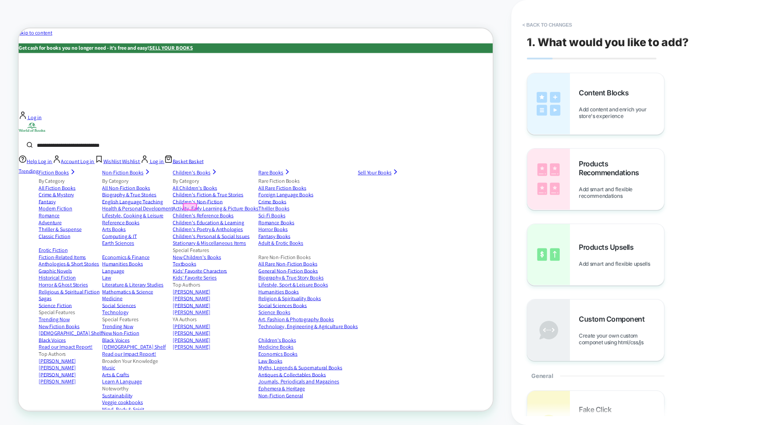
scroll to position [0, 0]
click at [557, 26] on button "< Back to changes" at bounding box center [547, 25] width 59 height 14
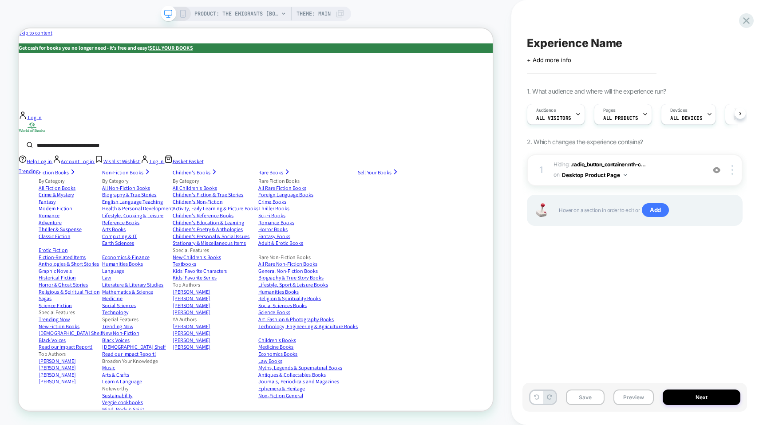
scroll to position [0, 0]
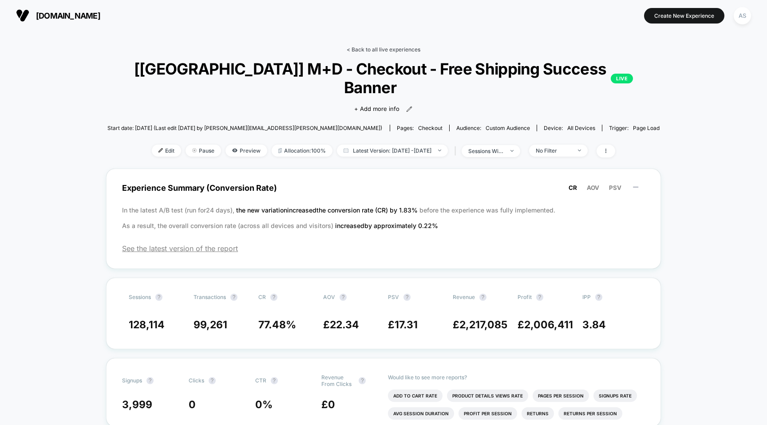
click at [405, 46] on link "< Back to all live experiences" at bounding box center [383, 49] width 74 height 7
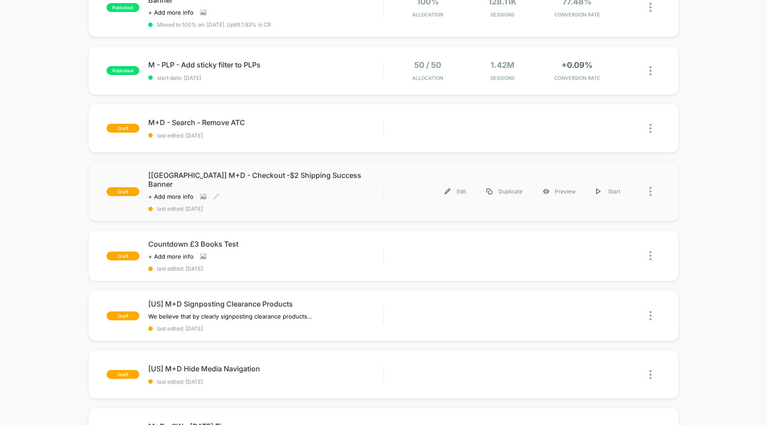
scroll to position [305, 0]
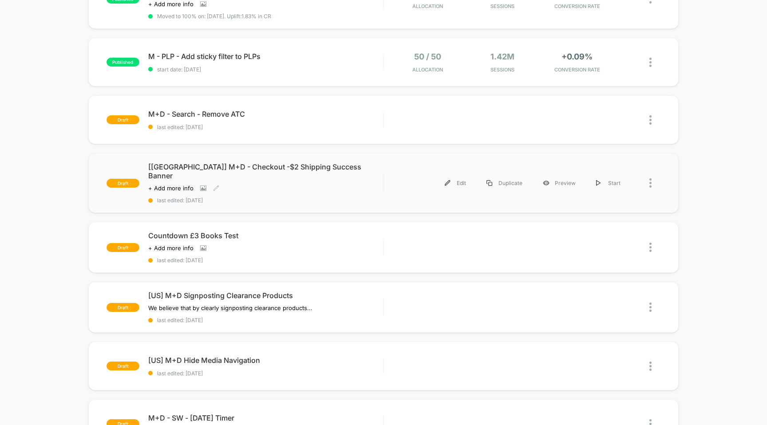
click at [294, 162] on span "[[GEOGRAPHIC_DATA]] M+D - Checkout -$2 Shipping Success Banner" at bounding box center [265, 171] width 235 height 18
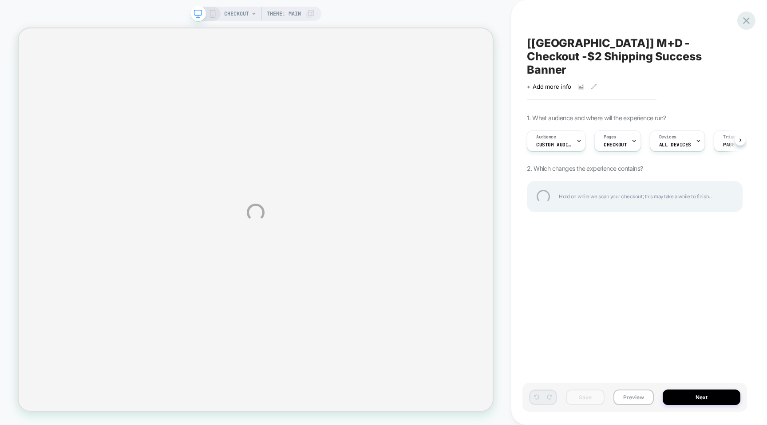
click at [748, 17] on div at bounding box center [746, 21] width 18 height 18
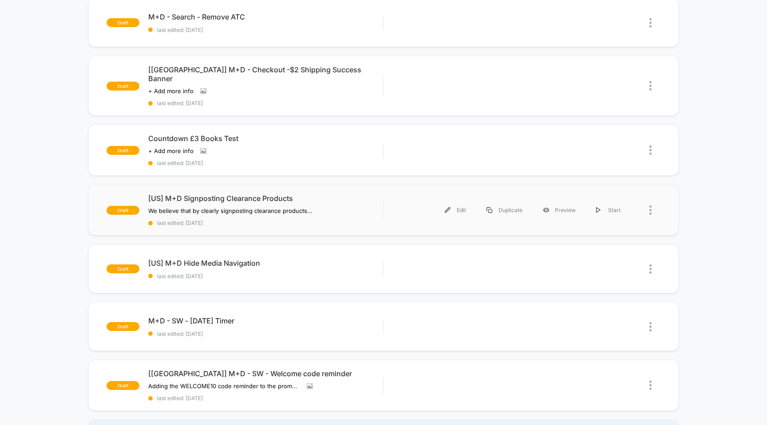
scroll to position [395, 0]
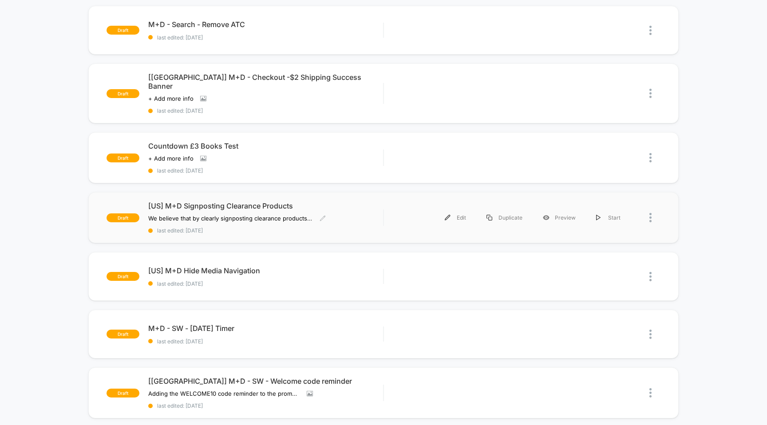
click at [283, 201] on span "[US] M+D Signposting Clearance Products" at bounding box center [265, 205] width 235 height 9
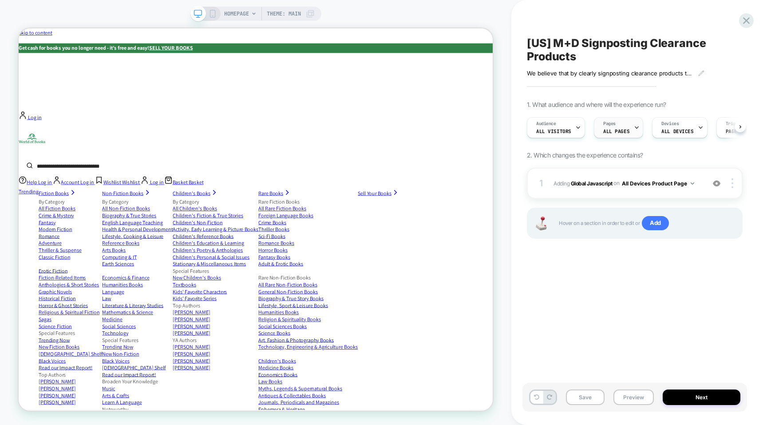
scroll to position [0, 0]
click at [625, 132] on div "Pages ALL PAGES" at bounding box center [616, 128] width 44 height 20
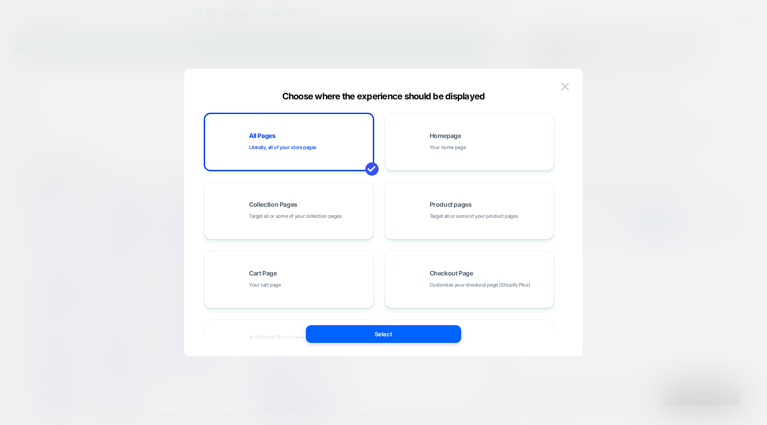
click at [620, 219] on div at bounding box center [383, 212] width 767 height 425
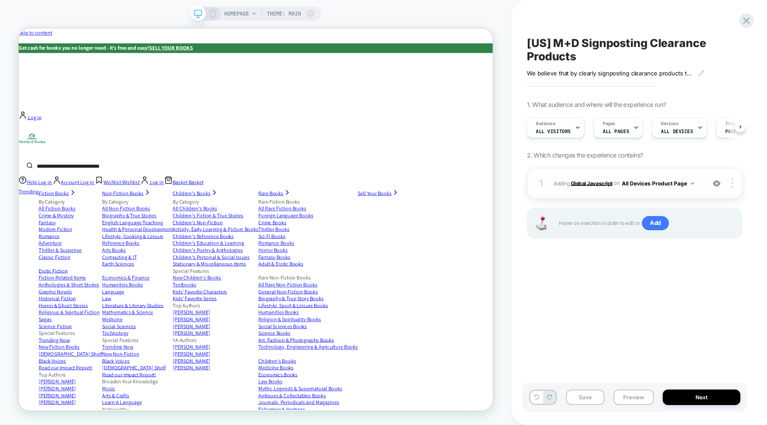
click at [590, 181] on b "Global Javascript" at bounding box center [591, 183] width 42 height 7
click at [603, 183] on b "Global Javascript" at bounding box center [591, 183] width 42 height 7
click at [732, 186] on img at bounding box center [732, 183] width 2 height 10
click at [576, 188] on span "Adding Global Javascript on All Devices Product Page" at bounding box center [626, 183] width 147 height 11
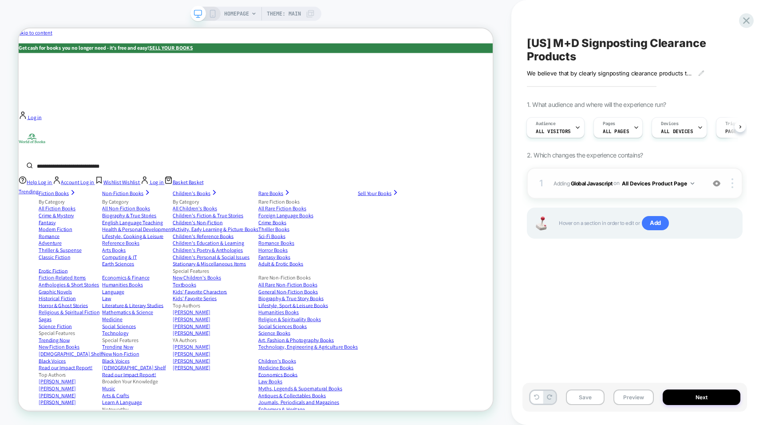
click at [551, 185] on div "1 Adding Global Javascript on All Devices Product Page Target Desktop Delete" at bounding box center [635, 183] width 216 height 31
click at [540, 181] on div "1" at bounding box center [540, 183] width 9 height 16
click at [746, 19] on icon at bounding box center [746, 21] width 12 height 12
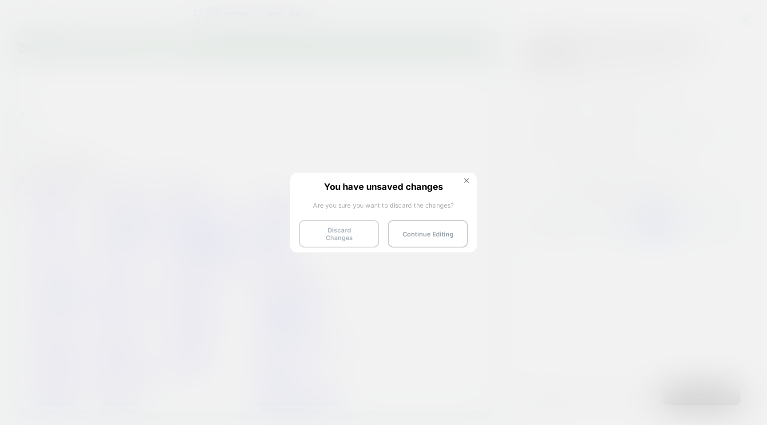
click at [343, 241] on button "Discard Changes" at bounding box center [339, 234] width 80 height 28
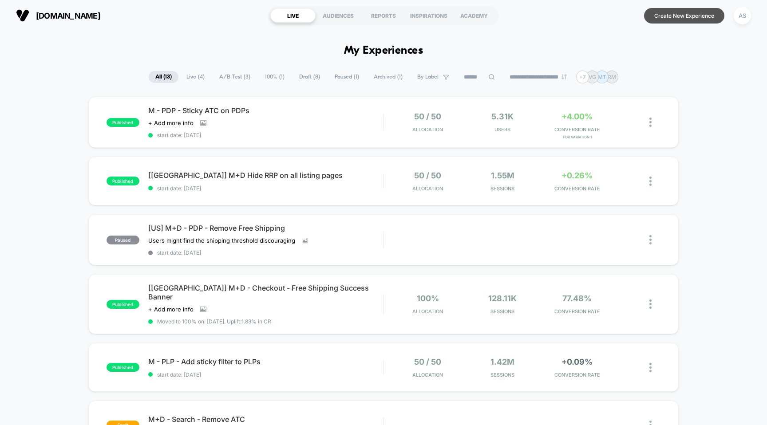
click at [665, 18] on button "Create New Experience" at bounding box center [684, 16] width 80 height 16
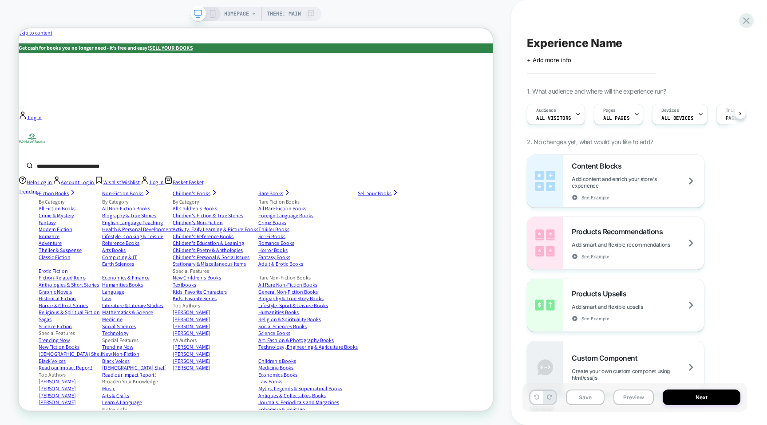
scroll to position [0, 0]
click at [612, 113] on span "Pages" at bounding box center [608, 110] width 12 height 6
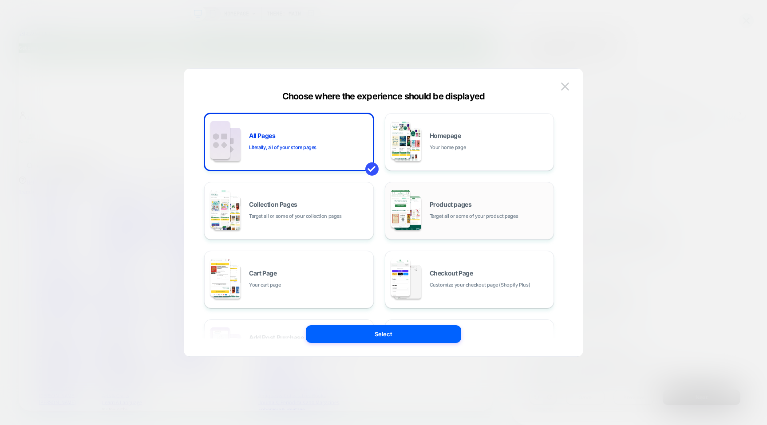
click at [476, 206] on div "Product pages Target all or some of your product pages" at bounding box center [489, 210] width 120 height 19
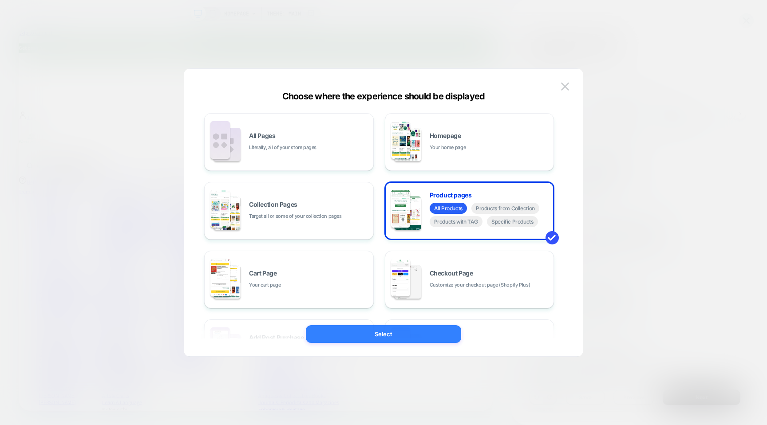
click at [380, 334] on button "Select" at bounding box center [383, 334] width 155 height 18
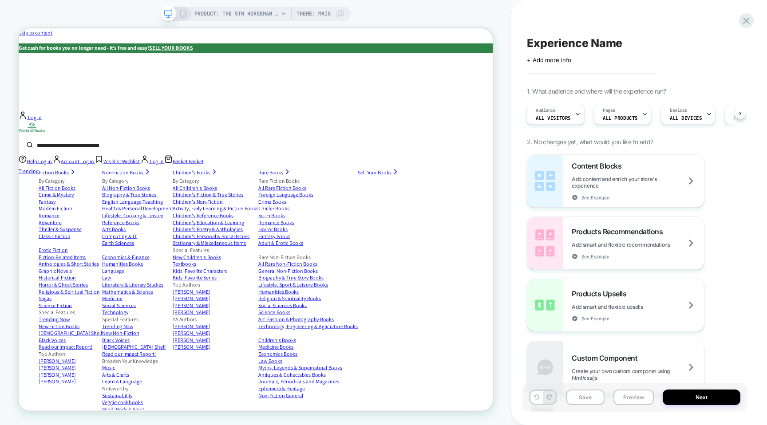
scroll to position [0, 1]
